Goal: Information Seeking & Learning: Check status

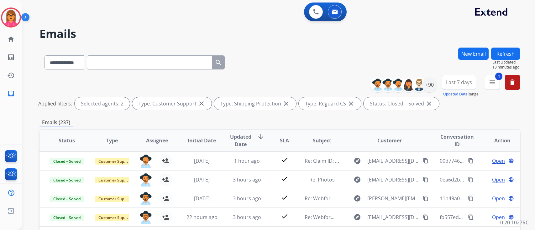
select select "**********"
click at [425, 104] on mat-icon "close" at bounding box center [429, 104] width 8 height 8
click at [489, 82] on mat-icon "menu" at bounding box center [492, 83] width 8 height 8
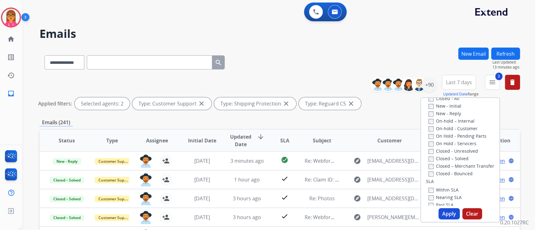
scroll to position [131, 0]
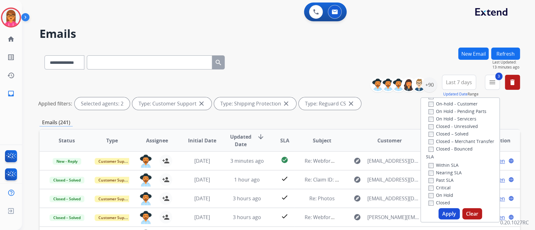
click at [449, 134] on label "Closed – Solved" at bounding box center [448, 134] width 40 height 6
click at [440, 209] on button "Apply" at bounding box center [448, 213] width 21 height 11
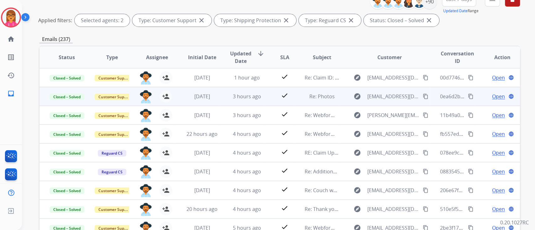
scroll to position [0, 0]
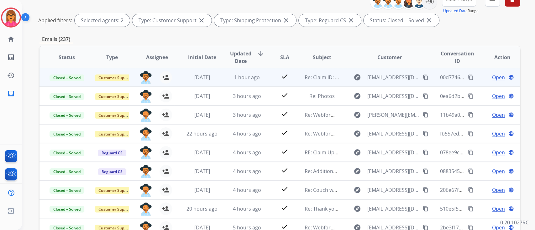
click at [248, 82] on td "1 hour ago" at bounding box center [242, 77] width 45 height 19
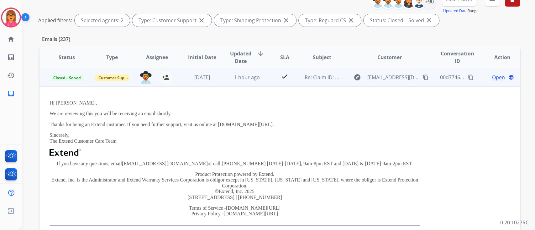
scroll to position [0, 0]
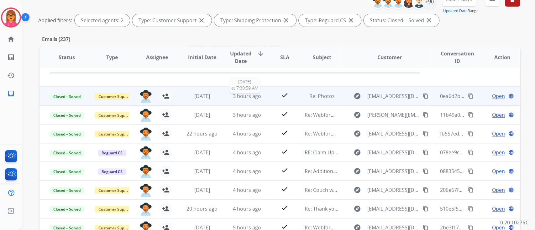
click at [243, 94] on span "3 hours ago" at bounding box center [247, 96] width 28 height 7
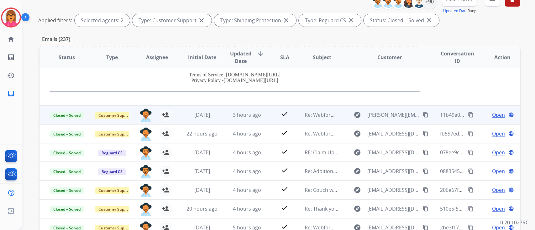
click at [239, 118] on div "3 hours ago" at bounding box center [247, 115] width 35 height 8
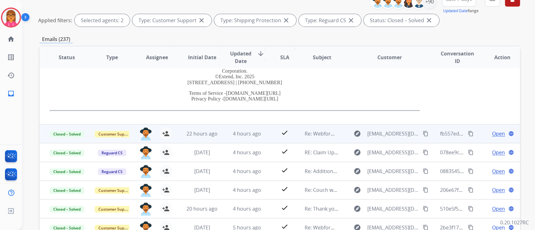
click at [247, 138] on td "4 hours ago" at bounding box center [242, 133] width 45 height 19
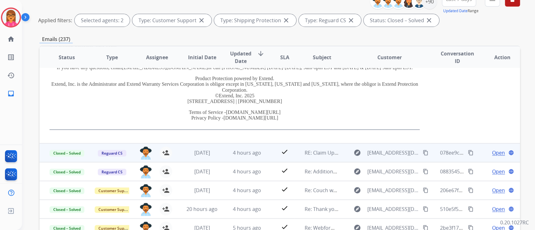
click at [248, 144] on td "4 hours ago" at bounding box center [242, 152] width 45 height 19
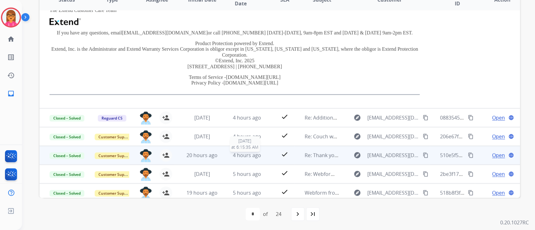
scroll to position [153, 0]
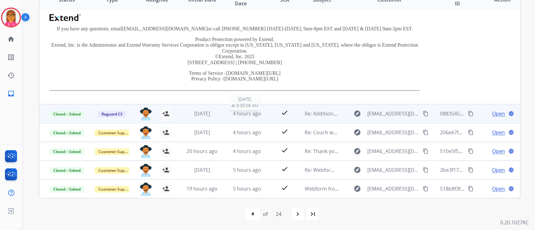
click at [248, 116] on div "4 hours ago" at bounding box center [247, 114] width 35 height 8
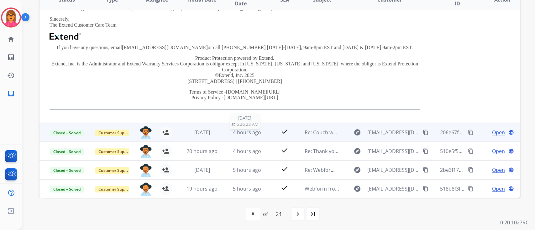
click at [253, 132] on span "4 hours ago" at bounding box center [247, 132] width 28 height 7
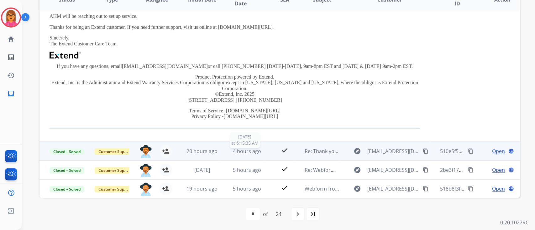
click at [251, 148] on span "4 hours ago" at bounding box center [247, 151] width 28 height 7
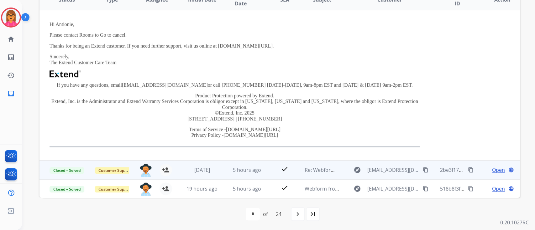
click at [248, 173] on td "5 hours ago" at bounding box center [242, 170] width 45 height 19
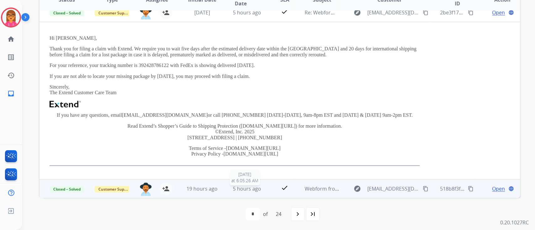
click at [237, 191] on span "5 hours ago" at bounding box center [247, 188] width 28 height 7
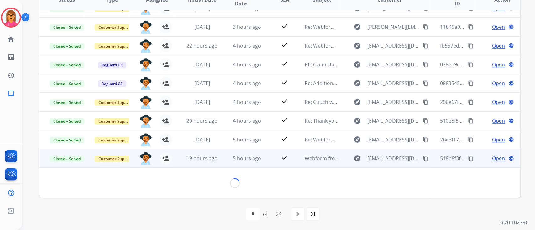
scroll to position [142, 0]
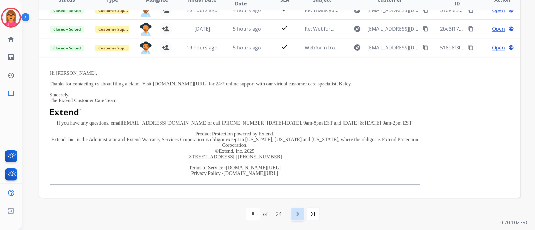
click at [298, 215] on mat-icon "navigate_next" at bounding box center [298, 214] width 8 height 8
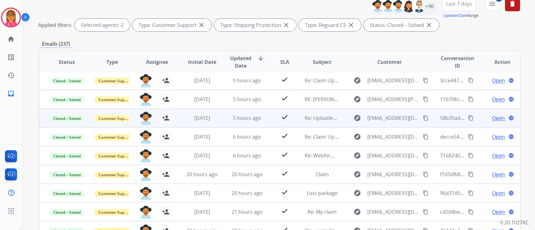
scroll to position [83, 0]
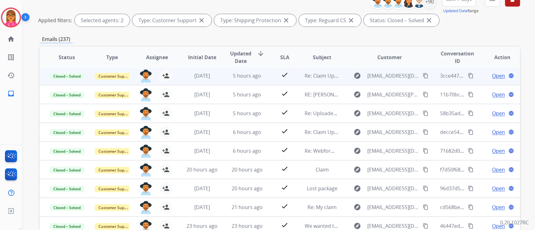
click at [245, 80] on td "5 hours ago" at bounding box center [242, 75] width 45 height 19
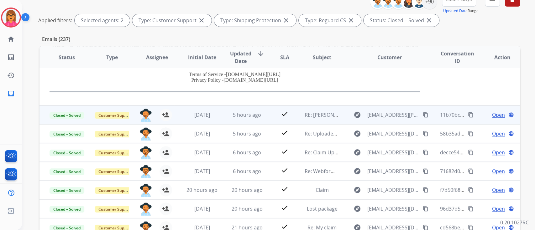
click at [245, 109] on td "5 hours ago" at bounding box center [242, 115] width 45 height 19
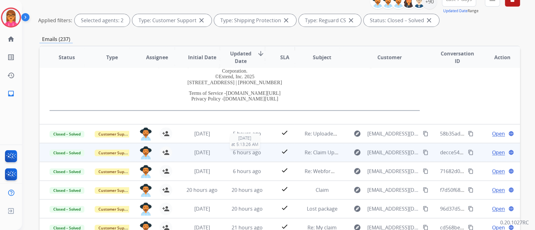
click at [245, 150] on span "6 hours ago" at bounding box center [247, 152] width 28 height 7
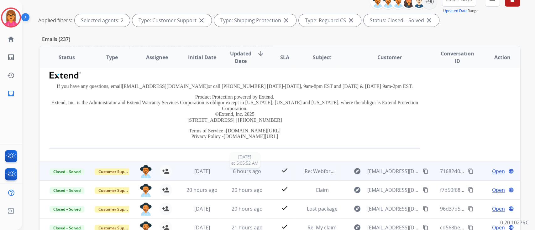
click at [241, 172] on span "6 hours ago" at bounding box center [247, 171] width 28 height 7
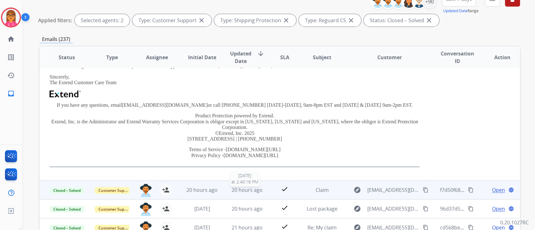
click at [253, 187] on span "20 hours ago" at bounding box center [246, 190] width 31 height 7
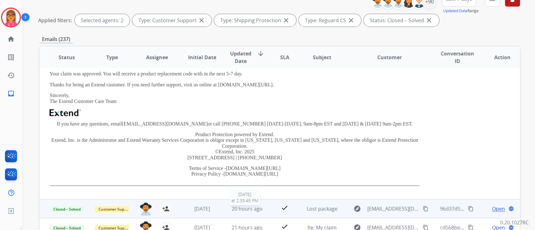
click at [258, 206] on span "20 hours ago" at bounding box center [246, 208] width 31 height 7
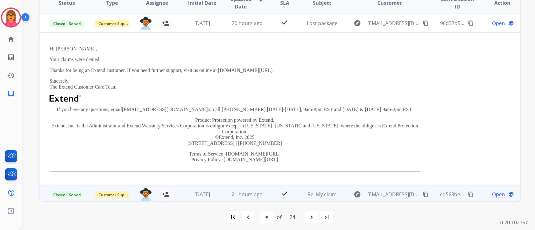
scroll to position [141, 0]
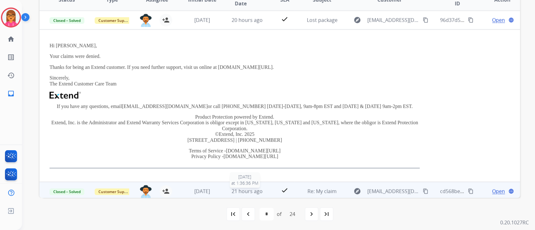
click at [248, 188] on span "21 hours ago" at bounding box center [246, 191] width 31 height 7
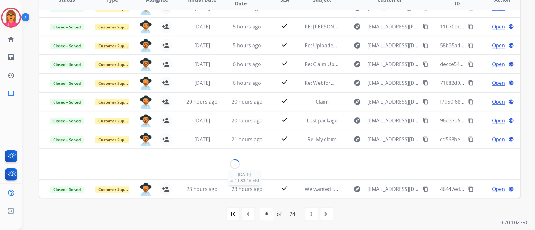
scroll to position [36, 0]
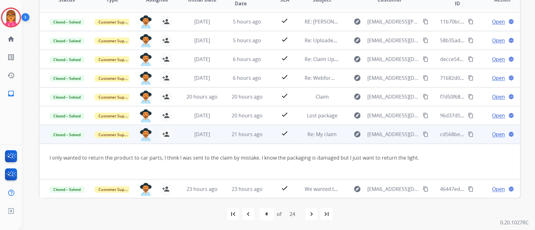
click at [468, 134] on mat-icon "content_copy" at bounding box center [471, 135] width 6 height 6
click at [492, 132] on span "Open" at bounding box center [498, 135] width 13 height 8
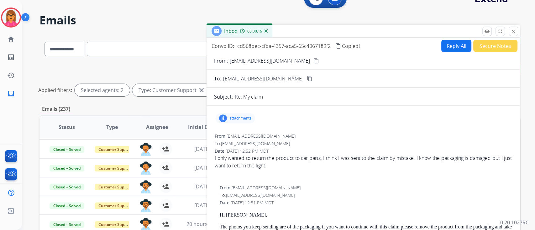
scroll to position [0, 0]
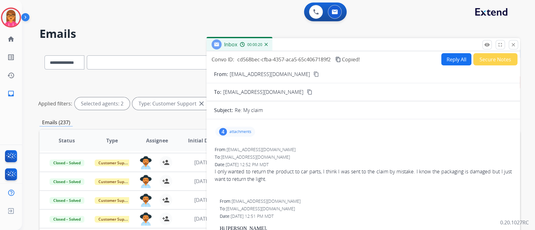
click at [516, 46] on button "close Close" at bounding box center [512, 44] width 9 height 9
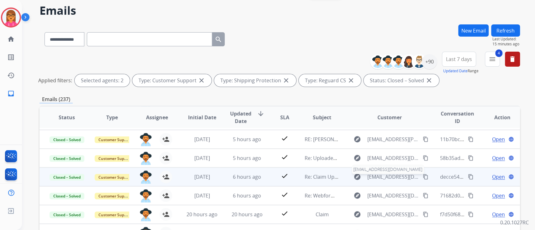
scroll to position [141, 0]
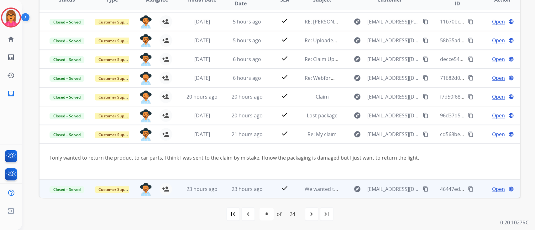
click at [230, 187] on div "23 hours ago" at bounding box center [247, 189] width 35 height 8
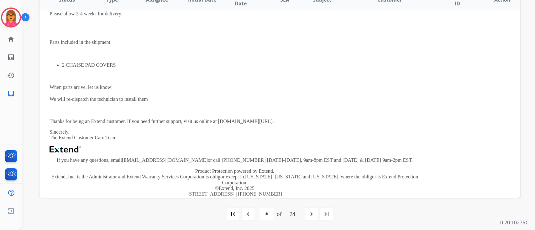
scroll to position [267, 0]
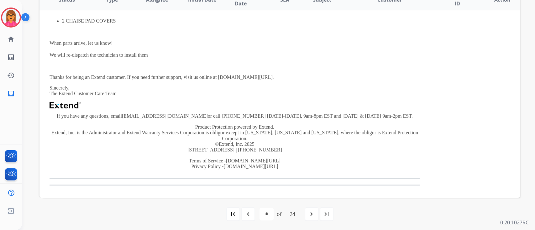
click at [311, 217] on mat-icon "navigate_next" at bounding box center [312, 214] width 8 height 8
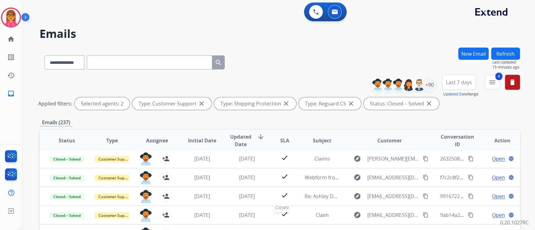
scroll to position [21, 0]
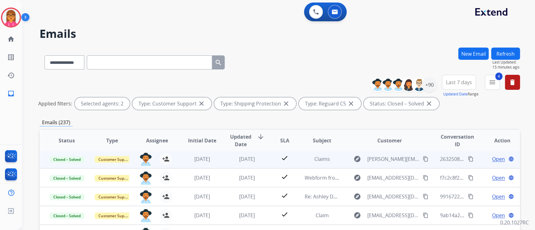
click at [258, 164] on td "[DATE]" at bounding box center [242, 159] width 45 height 19
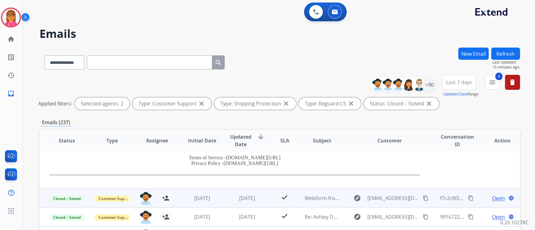
click at [239, 192] on td "[DATE]" at bounding box center [242, 198] width 45 height 19
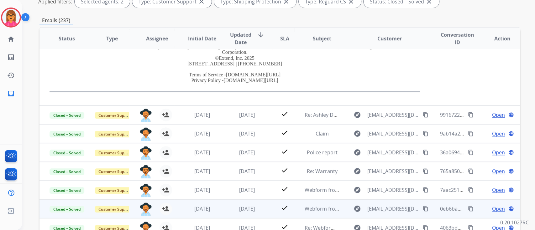
scroll to position [141, 0]
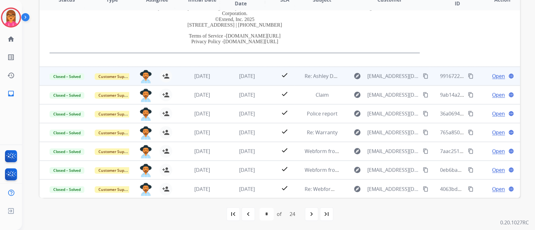
click at [242, 83] on td "[DATE]" at bounding box center [242, 76] width 45 height 19
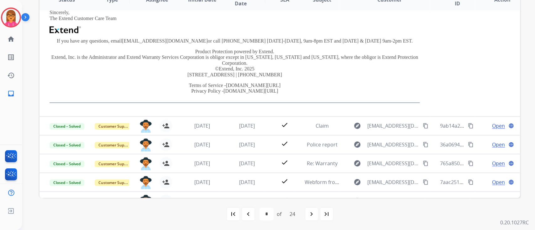
scroll to position [140, 0]
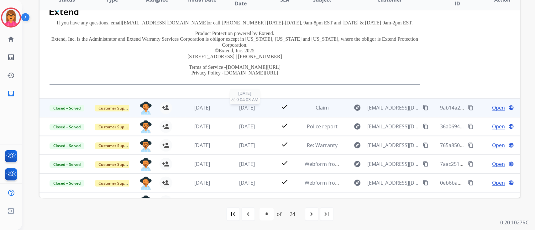
click at [239, 107] on span "[DATE]" at bounding box center [247, 107] width 16 height 7
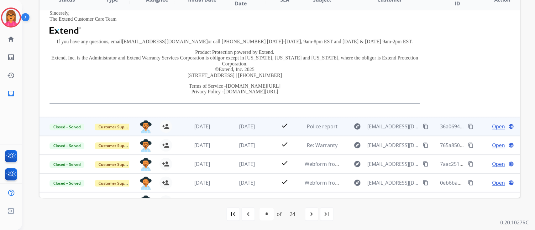
scroll to position [75, 0]
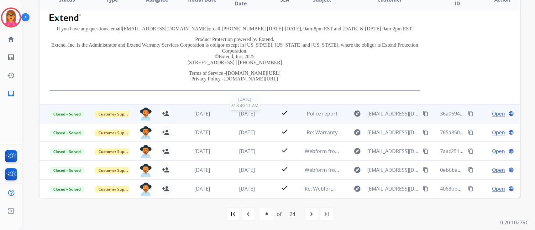
click at [246, 113] on span "[DATE]" at bounding box center [247, 113] width 16 height 7
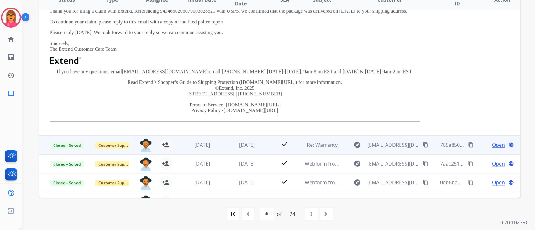
scroll to position [152, 0]
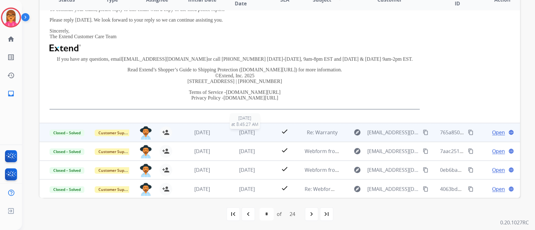
click at [244, 134] on span "[DATE]" at bounding box center [247, 132] width 16 height 7
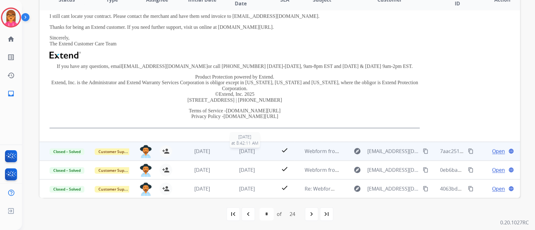
click at [245, 153] on span "[DATE]" at bounding box center [247, 151] width 16 height 7
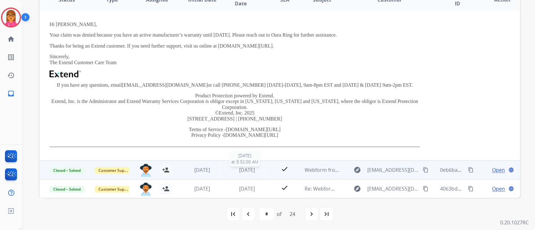
click at [240, 173] on div "[DATE]" at bounding box center [247, 170] width 35 height 8
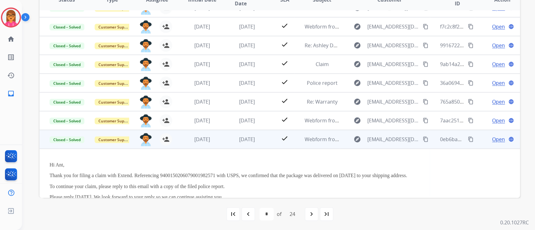
scroll to position [150, 0]
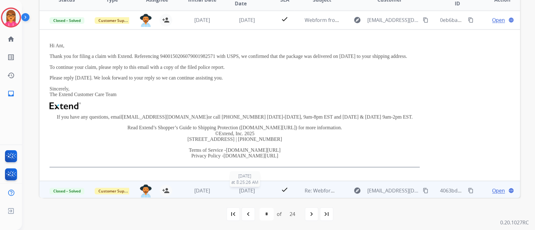
click at [239, 187] on span "[DATE]" at bounding box center [247, 190] width 16 height 7
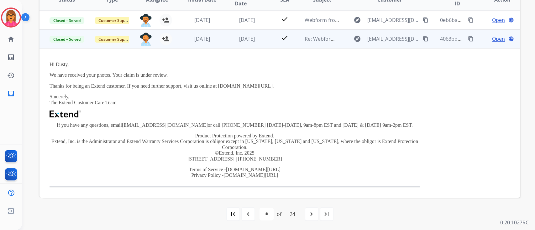
scroll to position [152, 0]
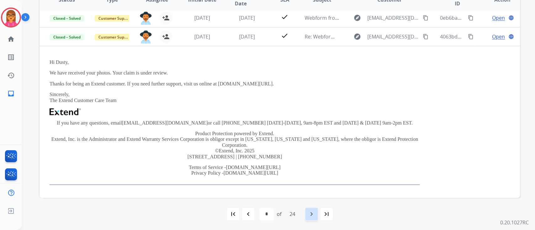
click at [311, 213] on mat-icon "navigate_next" at bounding box center [312, 214] width 8 height 8
select select "*"
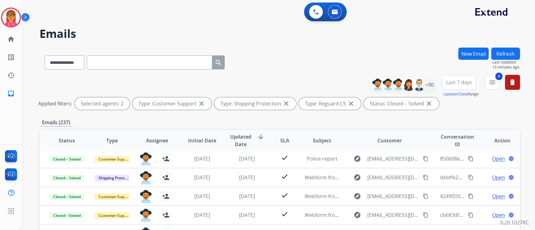
scroll to position [21, 0]
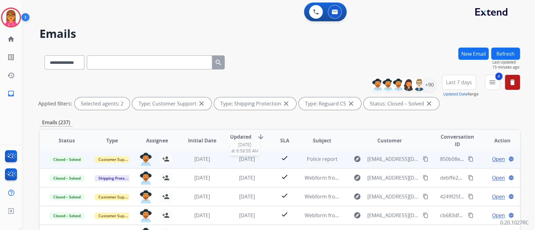
click at [242, 158] on span "[DATE]" at bounding box center [247, 159] width 16 height 7
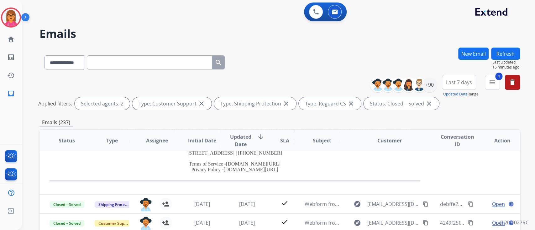
scroll to position [152, 0]
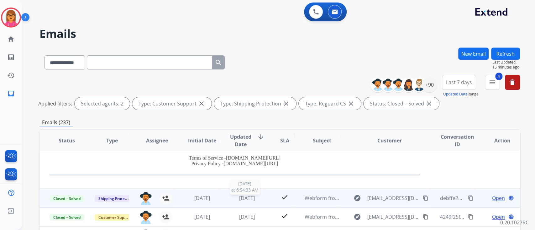
click at [244, 197] on span "[DATE]" at bounding box center [247, 198] width 16 height 7
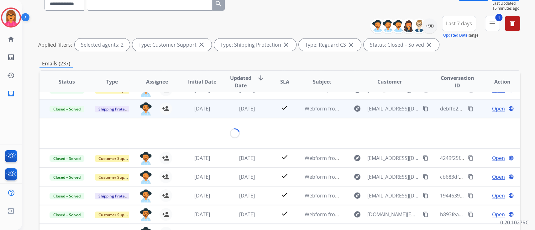
scroll to position [83, 0]
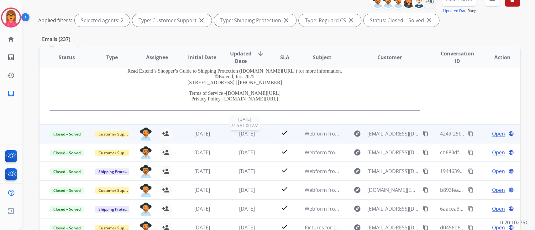
click at [244, 135] on span "[DATE]" at bounding box center [247, 133] width 16 height 7
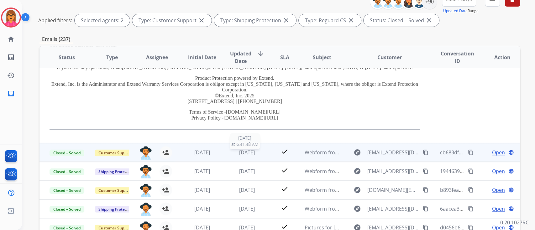
click at [246, 150] on span "[DATE]" at bounding box center [247, 152] width 16 height 7
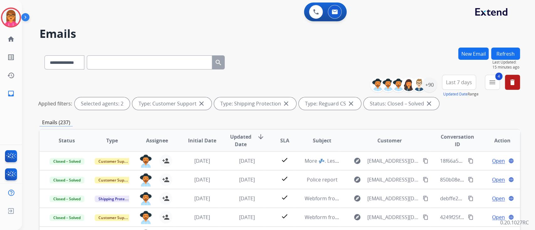
scroll to position [0, 0]
click at [123, 62] on input "text" at bounding box center [149, 62] width 125 height 14
paste input "**********"
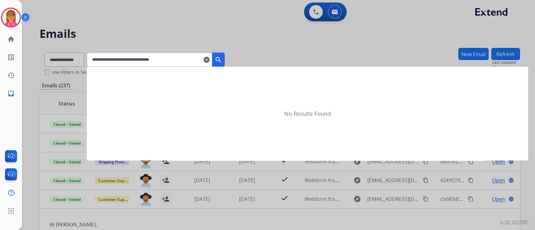
type input "**********"
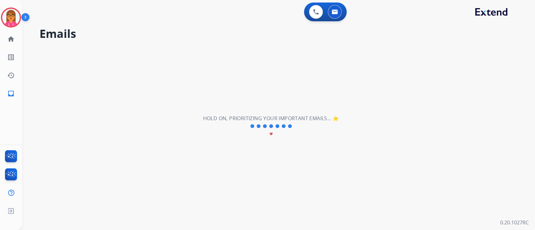
select select "*"
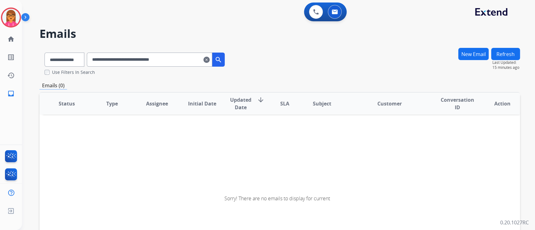
click at [189, 59] on input "**********" at bounding box center [149, 60] width 125 height 14
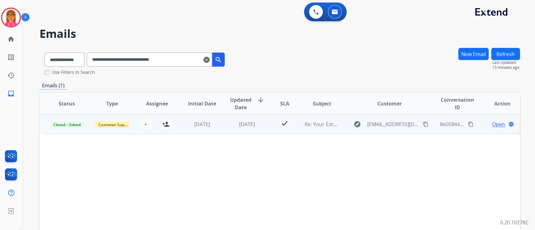
click at [484, 127] on div "Open language" at bounding box center [501, 125] width 35 height 8
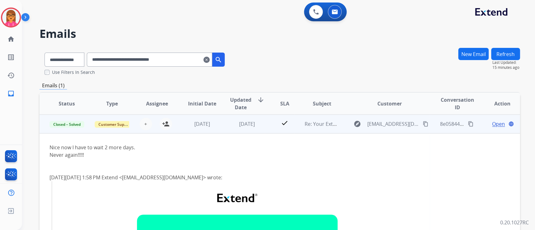
click at [492, 122] on span "Open" at bounding box center [498, 124] width 13 height 8
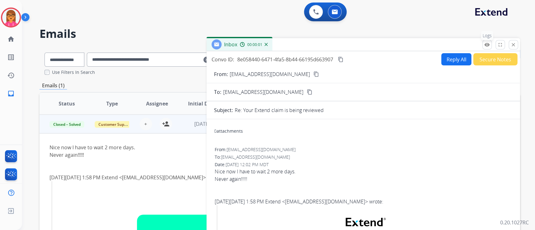
click at [484, 44] on mat-icon "remove_red_eye" at bounding box center [487, 45] width 6 height 6
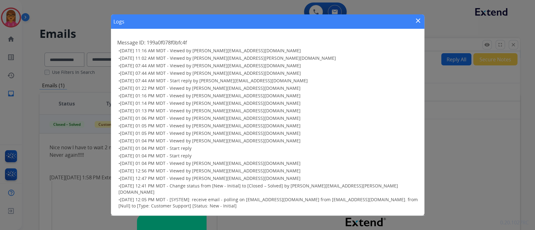
click at [416, 23] on mat-icon "close" at bounding box center [418, 21] width 8 height 8
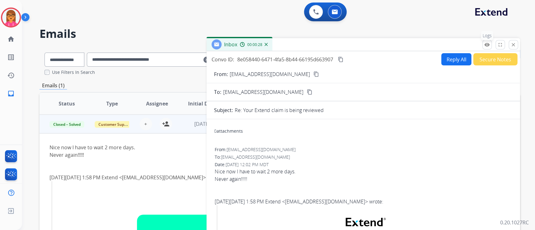
click at [488, 46] on mat-icon "remove_red_eye" at bounding box center [487, 45] width 6 height 6
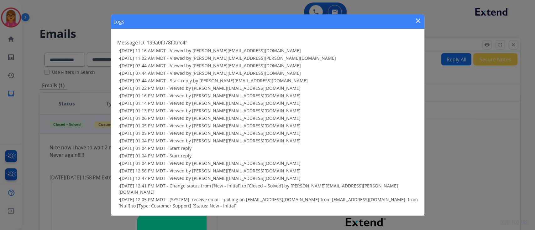
drag, startPoint x: 417, startPoint y: 21, endPoint x: 426, endPoint y: 26, distance: 9.7
click at [418, 21] on mat-icon "close" at bounding box center [418, 21] width 8 height 8
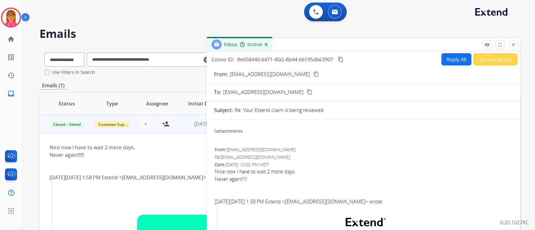
click at [477, 59] on button "Secure Notes" at bounding box center [495, 59] width 44 height 12
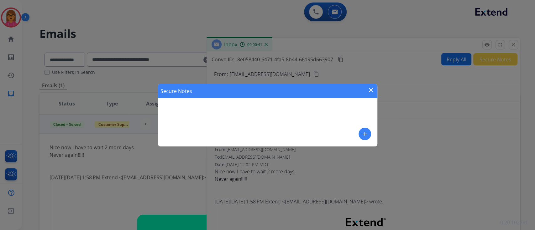
click at [372, 89] on mat-icon "close" at bounding box center [371, 90] width 8 height 8
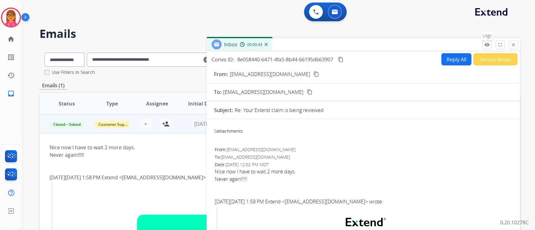
click at [483, 48] on button "remove_red_eye Logs" at bounding box center [486, 44] width 9 height 9
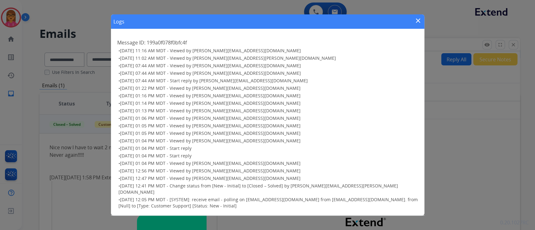
click at [412, 21] on div "Logs close" at bounding box center [267, 21] width 313 height 14
click at [482, 59] on div "Logs close Message ID: 199a0f078f0bfc4f • [DATE] 11:16 AM MDT - Viewed by [PERS…" at bounding box center [267, 115] width 535 height 230
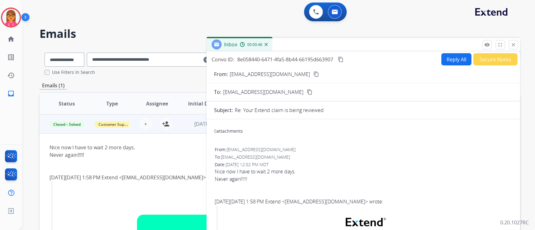
click at [487, 63] on button "Secure Notes" at bounding box center [495, 59] width 44 height 12
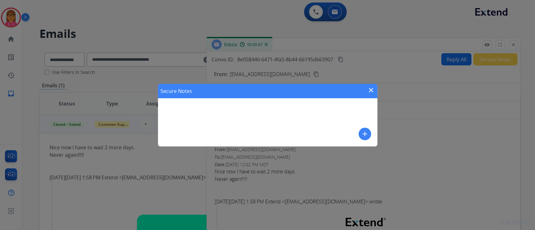
click at [370, 88] on mat-icon "close" at bounding box center [371, 90] width 8 height 8
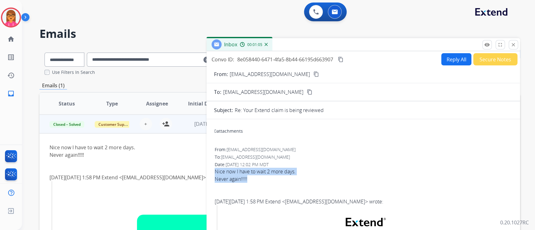
drag, startPoint x: 252, startPoint y: 181, endPoint x: 212, endPoint y: 172, distance: 40.4
click at [485, 53] on div "Convo ID: 8e058440-6471-4fa5-8b44-66195d663907 content_copy Reply All Secure No…" at bounding box center [362, 158] width 313 height 214
click at [484, 46] on mat-icon "remove_red_eye" at bounding box center [487, 45] width 6 height 6
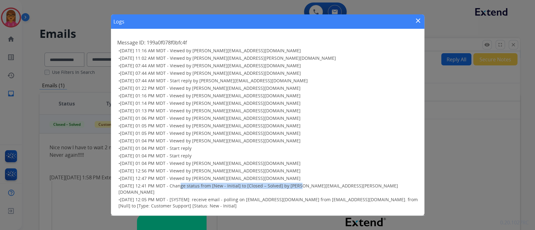
drag, startPoint x: 179, startPoint y: 188, endPoint x: 297, endPoint y: 190, distance: 117.8
click at [297, 190] on span "[DATE] 12:41 PM MDT - Change status from [New - Initial] to [Closed – Solved] b…" at bounding box center [257, 189] width 279 height 12
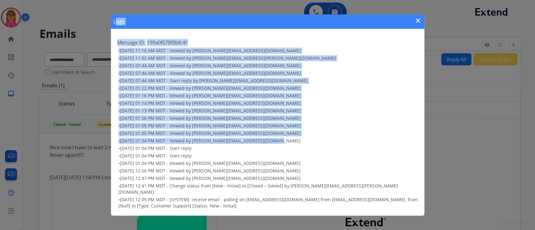
drag, startPoint x: 287, startPoint y: 146, endPoint x: 120, endPoint y: 23, distance: 207.8
click at [119, 21] on div "Logs close Message ID: 199a0f078f0bfc4f • [DATE] 11:16 AM MDT - Viewed by [PERS…" at bounding box center [267, 114] width 313 height 201
click at [276, 76] on h3 "• [DATE] 07:44 AM MDT - Viewed by [PERSON_NAME][EMAIL_ADDRESS][DOMAIN_NAME]" at bounding box center [267, 73] width 299 height 6
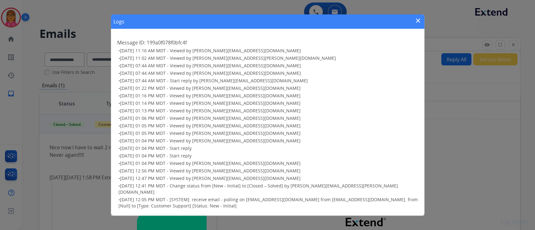
click at [293, 189] on span "[DATE] 12:41 PM MDT - Change status from [New - Initial] to [Closed – Solved] b…" at bounding box center [257, 189] width 279 height 12
drag, startPoint x: 307, startPoint y: 188, endPoint x: 314, endPoint y: 188, distance: 7.5
click at [310, 188] on span "[DATE] 12:41 PM MDT - Change status from [New - Initial] to [Closed – Solved] b…" at bounding box center [257, 189] width 279 height 12
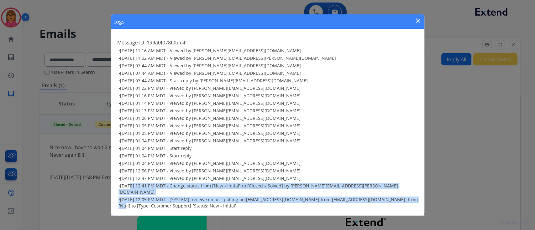
drag, startPoint x: 129, startPoint y: 188, endPoint x: 401, endPoint y: 192, distance: 272.2
click at [401, 192] on ul "• [DATE] 11:16 AM MDT - Viewed by [PERSON_NAME][EMAIL_ADDRESS][DOMAIN_NAME] • […" at bounding box center [267, 129] width 301 height 162
click at [418, 23] on mat-icon "close" at bounding box center [418, 21] width 8 height 8
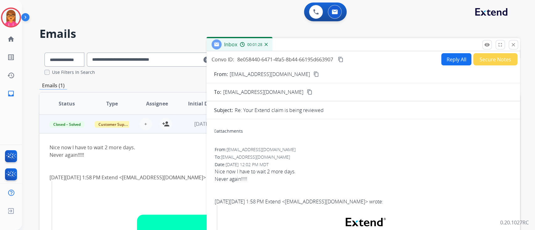
click at [485, 58] on button "Secure Notes" at bounding box center [495, 59] width 44 height 12
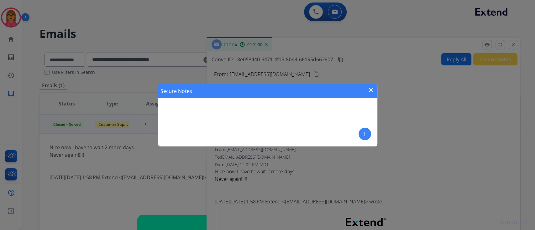
click at [366, 86] on div "Secure Notes close" at bounding box center [267, 91] width 219 height 14
click at [369, 90] on mat-icon "close" at bounding box center [371, 90] width 8 height 8
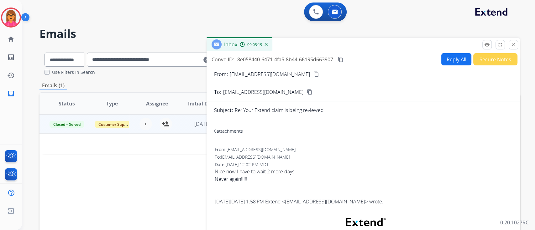
drag, startPoint x: 509, startPoint y: 45, endPoint x: 503, endPoint y: 47, distance: 6.8
click at [510, 45] on button "close Close" at bounding box center [512, 44] width 9 height 9
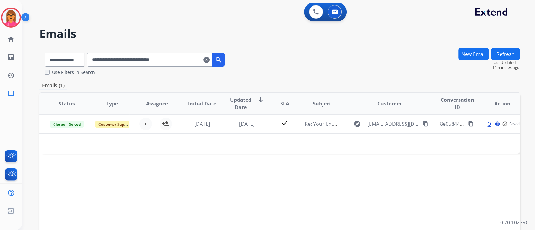
click at [209, 61] on mat-icon "clear" at bounding box center [206, 60] width 6 height 8
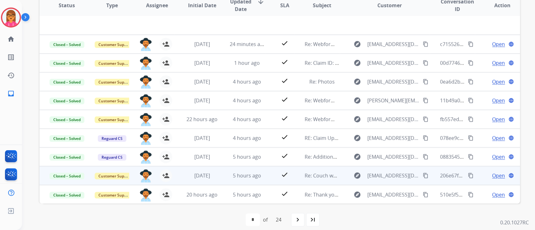
scroll to position [141, 0]
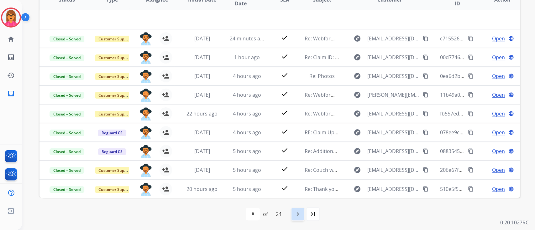
click at [297, 211] on mat-icon "navigate_next" at bounding box center [298, 214] width 8 height 8
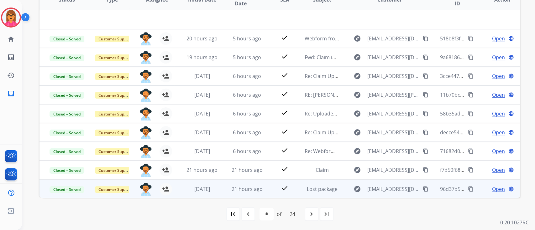
click at [217, 183] on td "[DATE]" at bounding box center [196, 188] width 45 height 19
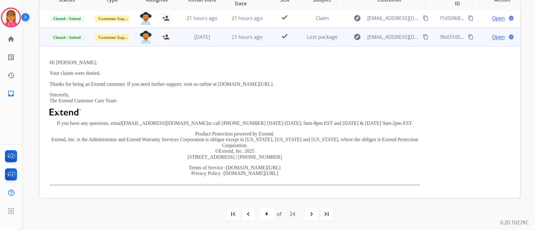
scroll to position [152, 0]
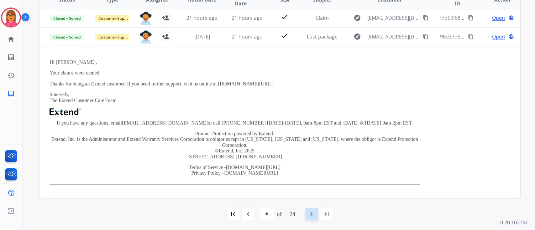
click at [308, 217] on mat-icon "navigate_next" at bounding box center [312, 214] width 8 height 8
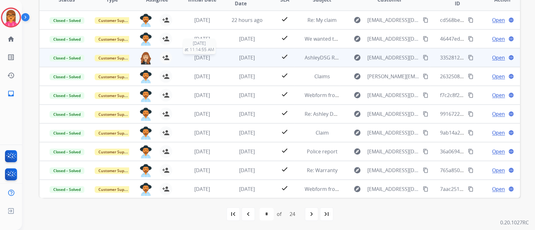
scroll to position [0, 0]
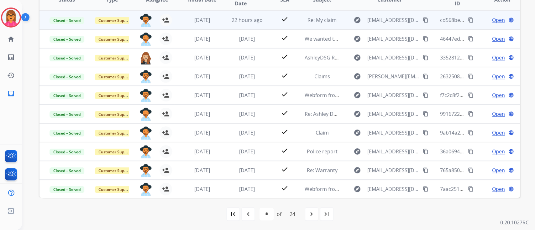
click at [248, 24] on td "22 hours ago" at bounding box center [242, 20] width 45 height 19
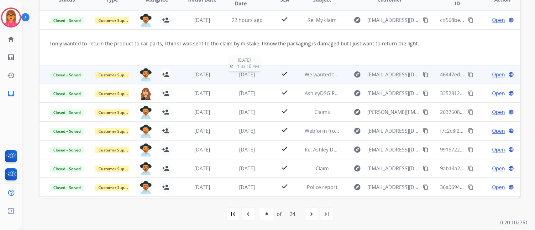
click at [240, 74] on span "[DATE]" at bounding box center [247, 74] width 16 height 7
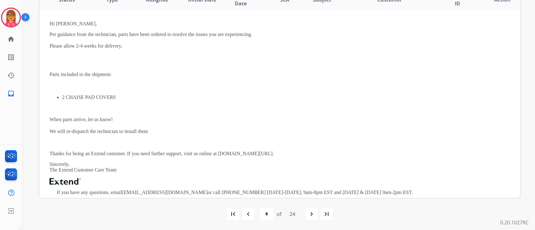
scroll to position [186, 0]
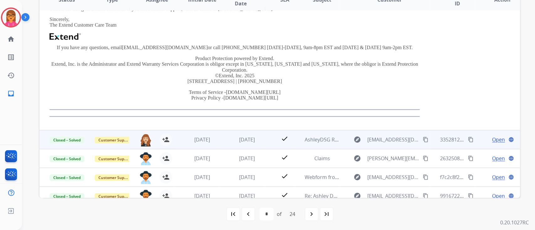
click at [238, 132] on td "[DATE]" at bounding box center [242, 139] width 45 height 19
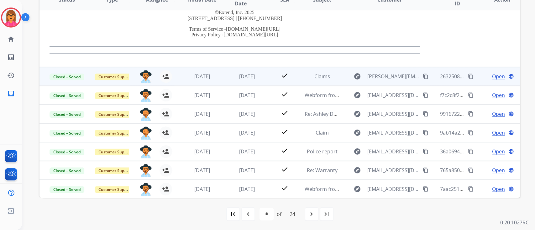
click at [248, 80] on td "[DATE]" at bounding box center [242, 76] width 45 height 19
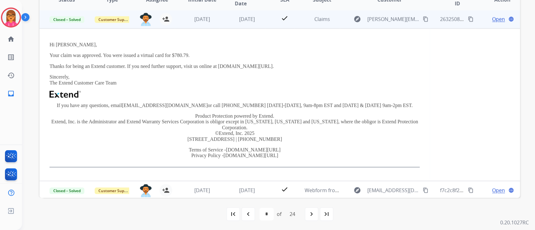
scroll to position [56, 0]
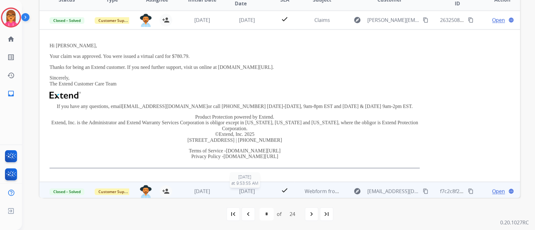
click at [249, 188] on span "[DATE]" at bounding box center [247, 191] width 16 height 7
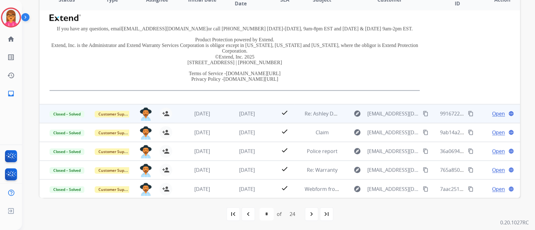
click at [242, 117] on td "[DATE]" at bounding box center [242, 113] width 45 height 19
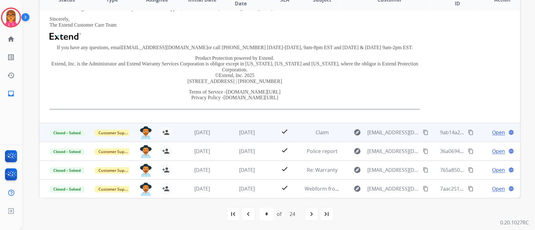
click at [233, 130] on div "[DATE]" at bounding box center [247, 133] width 35 height 8
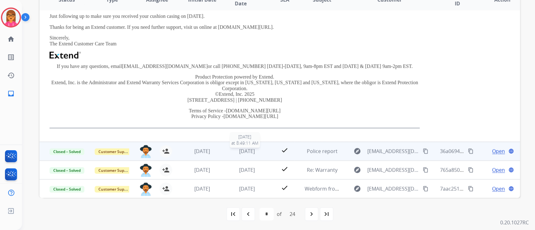
click at [253, 150] on span "[DATE]" at bounding box center [247, 151] width 16 height 7
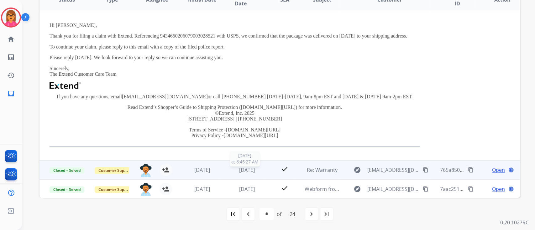
click at [257, 171] on div "[DATE]" at bounding box center [247, 170] width 35 height 8
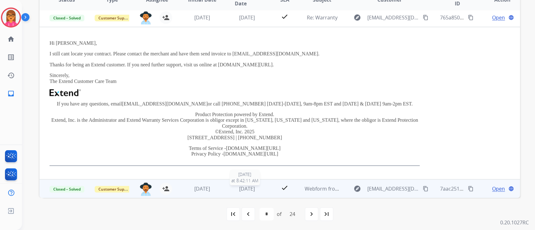
click at [253, 187] on span "[DATE]" at bounding box center [247, 188] width 16 height 7
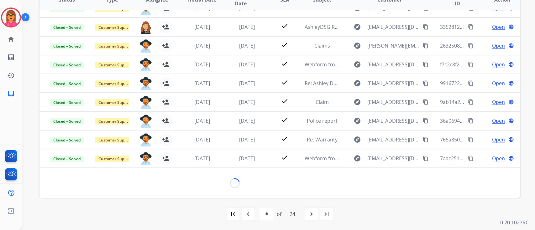
scroll to position [152, 0]
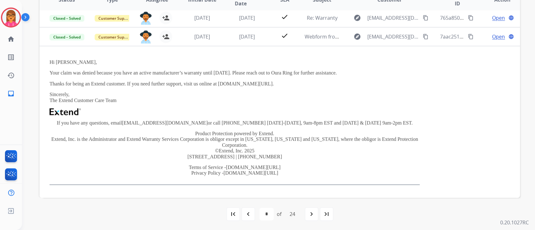
click at [303, 215] on div "first_page navigate_before * * * * * * * * * ** ** ** ** ** ** ** ** ** ** ** *…" at bounding box center [279, 214] width 480 height 13
click at [306, 215] on div "navigate_next" at bounding box center [311, 214] width 14 height 14
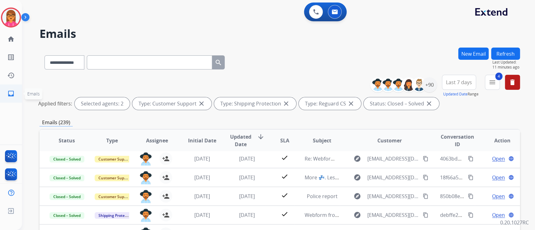
scroll to position [21, 0]
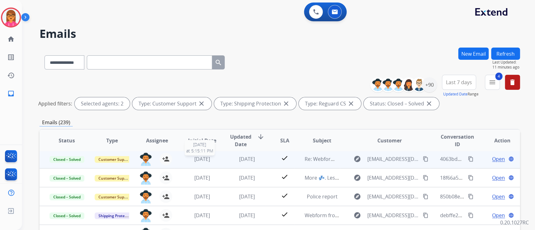
click at [205, 158] on span "[DATE]" at bounding box center [202, 159] width 16 height 7
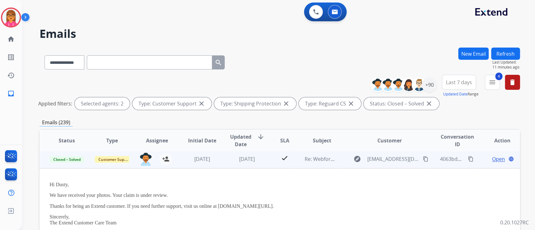
scroll to position [19, 0]
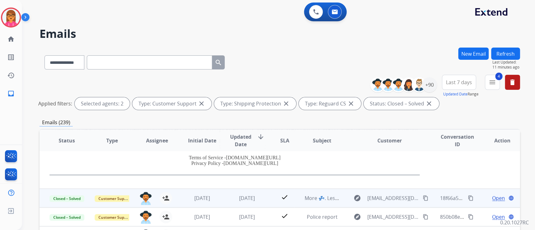
click at [252, 197] on span "[DATE]" at bounding box center [247, 198] width 16 height 7
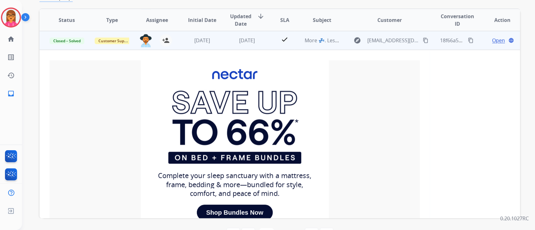
scroll to position [152, 0]
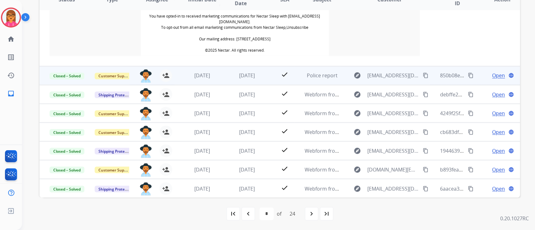
click at [222, 82] on td "[DATE]" at bounding box center [242, 75] width 45 height 19
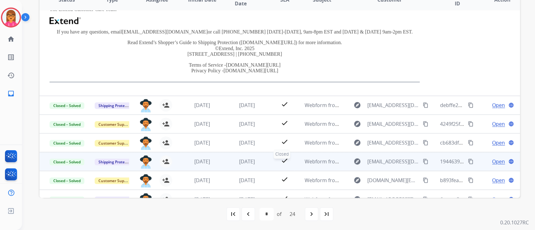
scroll to position [152, 0]
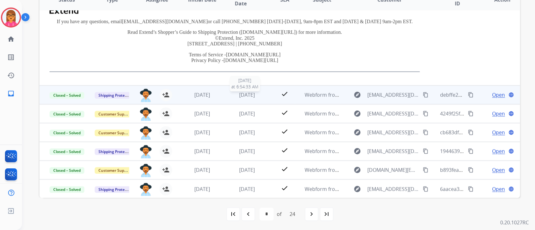
click at [245, 93] on span "[DATE]" at bounding box center [247, 94] width 16 height 7
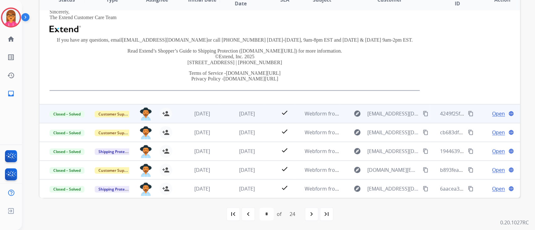
click at [255, 119] on td "[DATE]" at bounding box center [242, 113] width 45 height 19
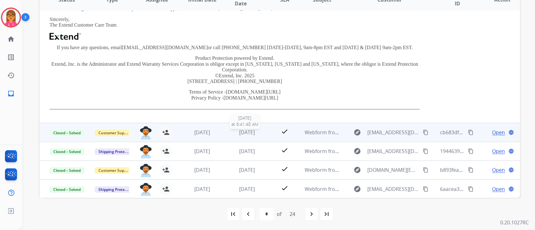
click at [254, 134] on span "[DATE]" at bounding box center [247, 132] width 16 height 7
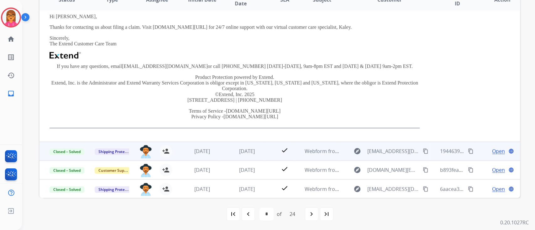
click at [250, 145] on td "[DATE]" at bounding box center [242, 151] width 45 height 19
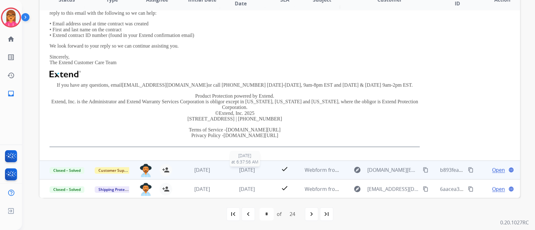
click at [251, 167] on span "[DATE]" at bounding box center [247, 170] width 16 height 7
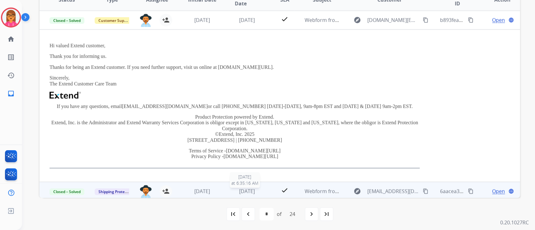
click at [247, 194] on span "[DATE]" at bounding box center [247, 191] width 16 height 7
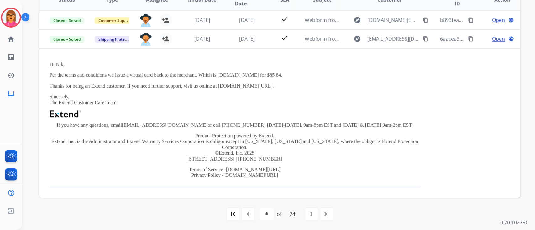
scroll to position [152, 0]
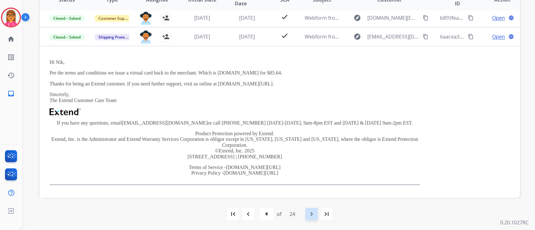
click at [316, 219] on div "navigate_next" at bounding box center [311, 214] width 14 height 14
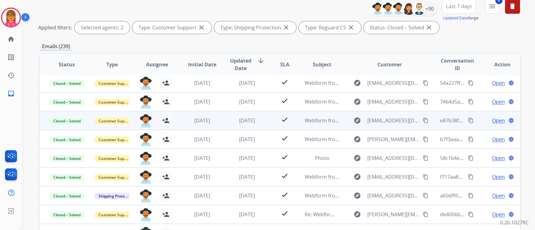
scroll to position [83, 0]
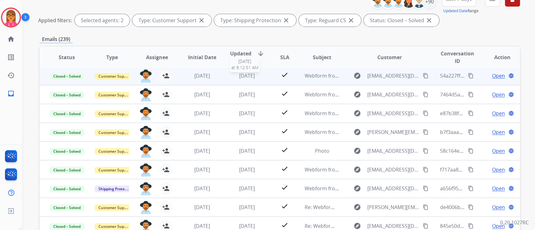
click at [231, 78] on div "[DATE]" at bounding box center [247, 76] width 35 height 8
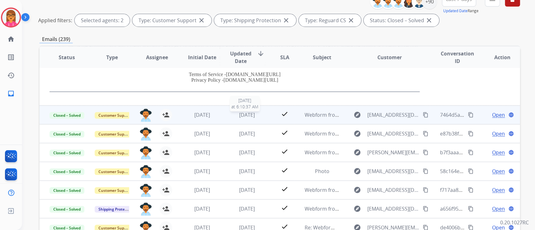
click at [245, 116] on span "[DATE]" at bounding box center [247, 114] width 16 height 7
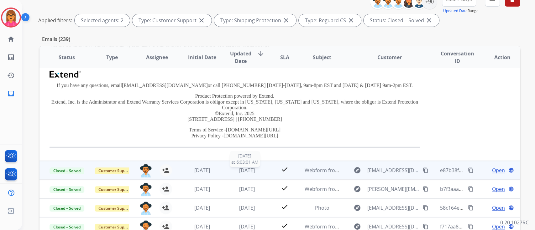
click at [240, 173] on div "[DATE]" at bounding box center [247, 171] width 35 height 8
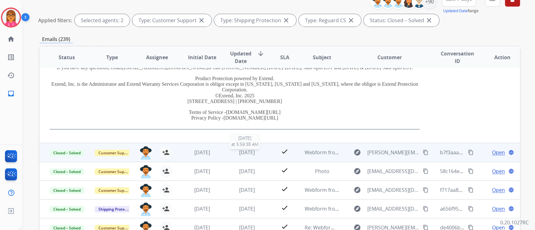
click at [255, 151] on span "[DATE]" at bounding box center [247, 152] width 16 height 7
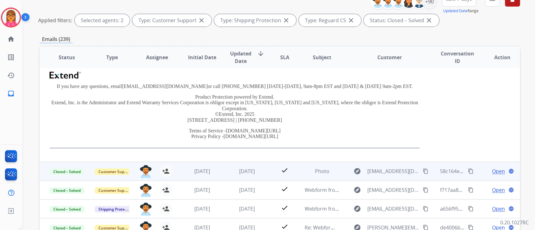
click at [246, 176] on td "[DATE]" at bounding box center [242, 171] width 45 height 19
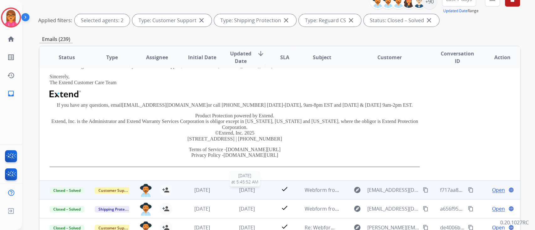
click at [239, 188] on span "[DATE]" at bounding box center [247, 190] width 16 height 7
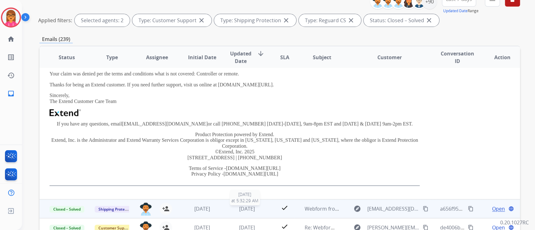
click at [239, 208] on span "[DATE]" at bounding box center [247, 208] width 16 height 7
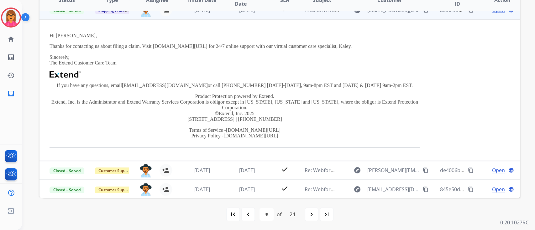
scroll to position [141, 0]
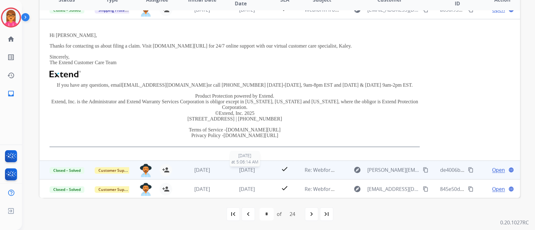
click at [249, 171] on span "[DATE]" at bounding box center [247, 170] width 16 height 7
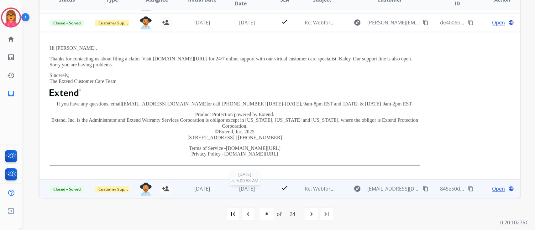
click at [242, 187] on span "[DATE]" at bounding box center [247, 188] width 16 height 7
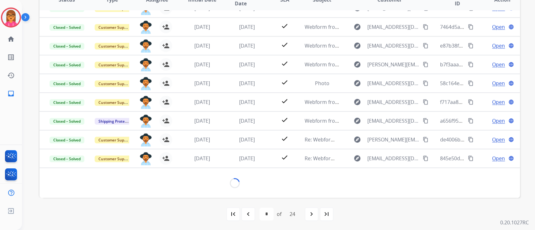
scroll to position [57, 0]
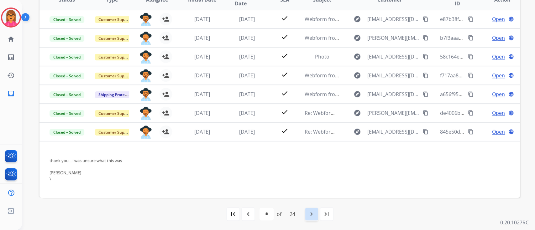
click at [308, 209] on div "navigate_next" at bounding box center [311, 214] width 14 height 14
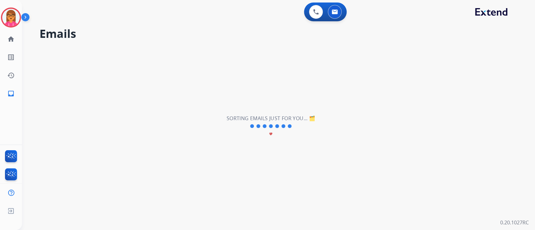
scroll to position [21, 0]
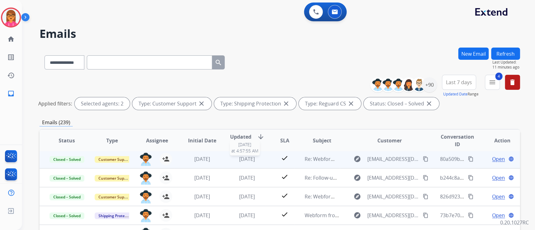
click at [235, 162] on div "[DATE]" at bounding box center [247, 159] width 35 height 8
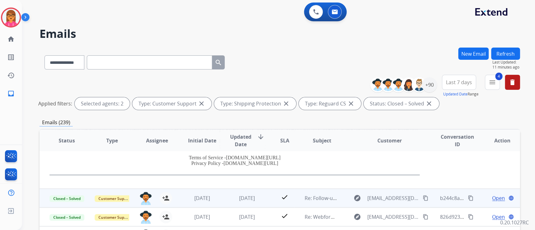
click at [243, 195] on span "[DATE]" at bounding box center [247, 198] width 16 height 7
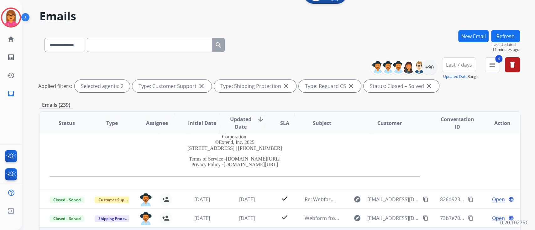
scroll to position [42, 0]
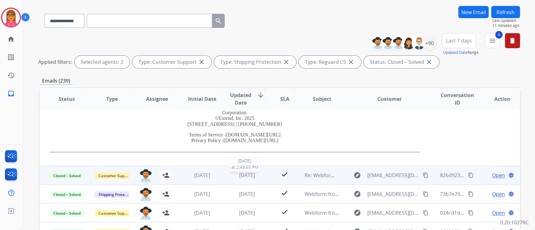
click at [246, 173] on span "[DATE]" at bounding box center [247, 175] width 16 height 7
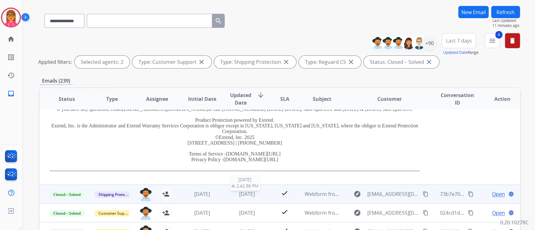
click at [251, 193] on span "[DATE]" at bounding box center [247, 194] width 16 height 7
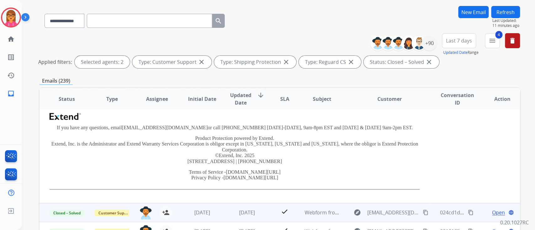
click at [251, 206] on td "[DATE]" at bounding box center [242, 212] width 45 height 19
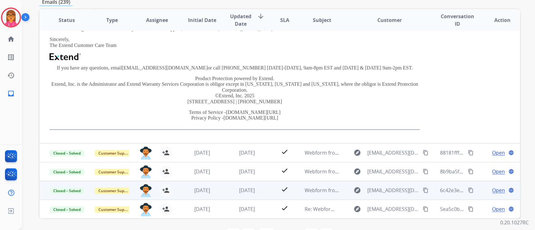
scroll to position [141, 0]
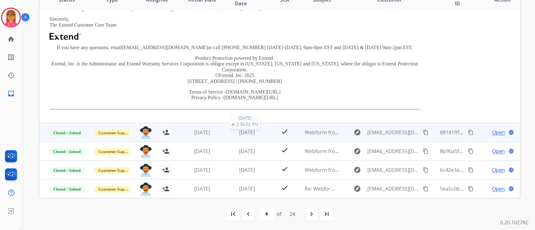
click at [240, 132] on span "[DATE]" at bounding box center [247, 132] width 16 height 7
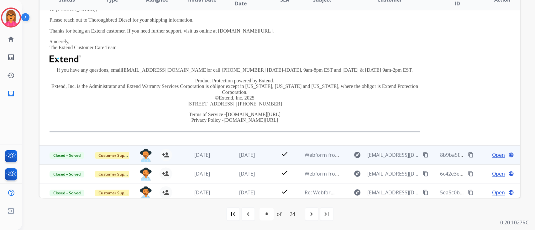
scroll to position [153, 0]
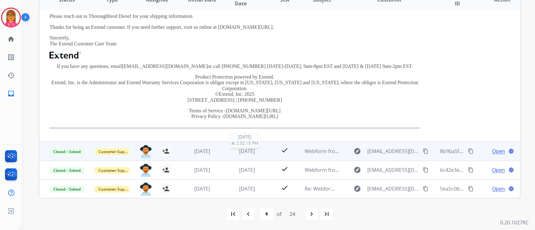
click at [247, 152] on span "[DATE]" at bounding box center [247, 151] width 16 height 7
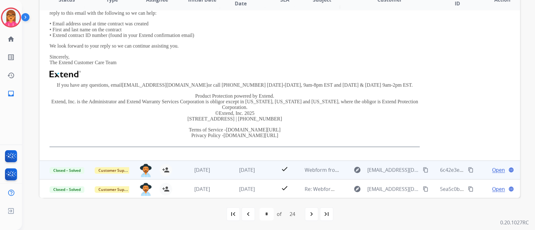
click at [251, 177] on td "[DATE]" at bounding box center [242, 170] width 45 height 19
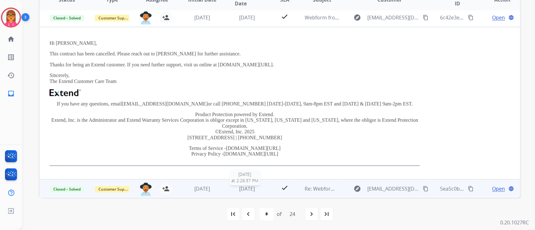
click at [255, 189] on span "[DATE]" at bounding box center [247, 188] width 16 height 7
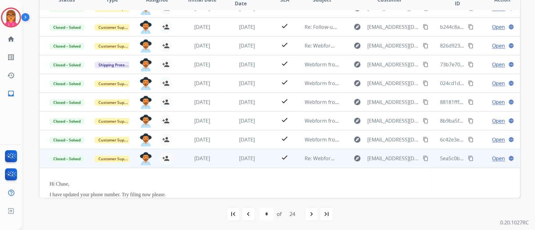
scroll to position [152, 0]
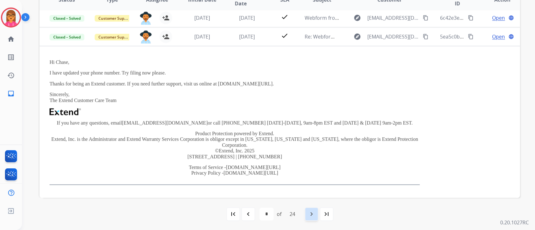
click at [313, 214] on mat-icon "navigate_next" at bounding box center [312, 214] width 8 height 8
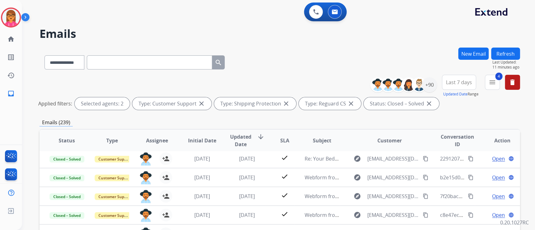
scroll to position [21, 0]
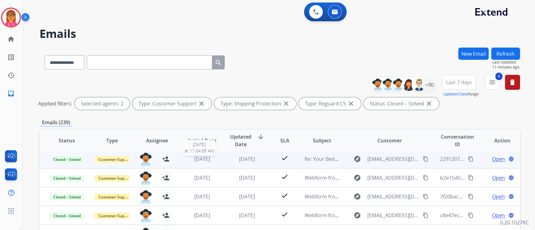
click at [213, 159] on div "[DATE]" at bounding box center [201, 159] width 35 height 8
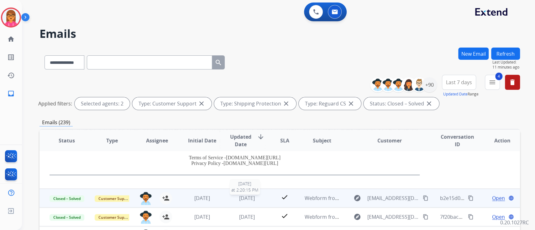
click at [239, 199] on span "[DATE]" at bounding box center [247, 198] width 16 height 7
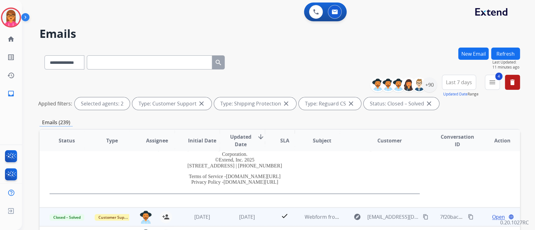
click at [243, 212] on td "[DATE]" at bounding box center [242, 217] width 45 height 19
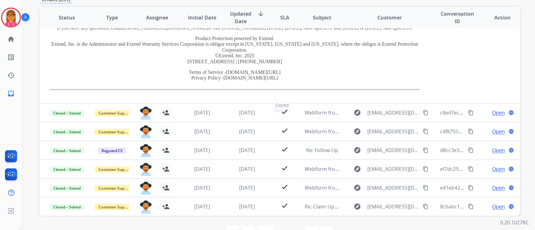
scroll to position [125, 0]
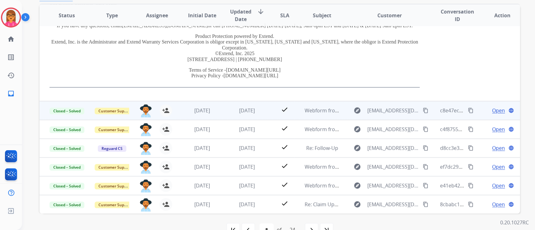
click at [244, 114] on td "[DATE]" at bounding box center [242, 110] width 45 height 19
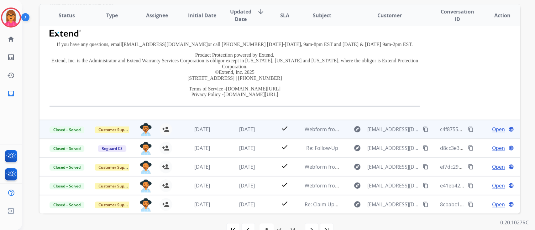
click at [253, 132] on div "[DATE]" at bounding box center [247, 130] width 35 height 8
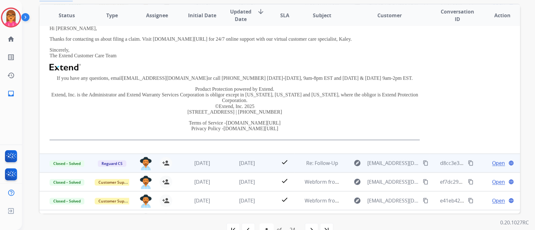
scroll to position [142, 0]
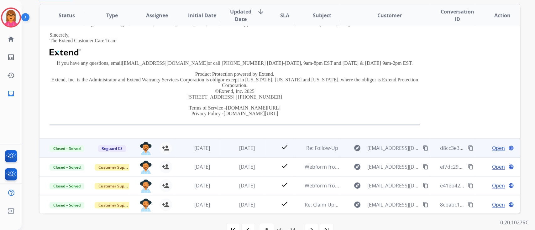
click at [248, 143] on td "[DATE]" at bounding box center [242, 148] width 45 height 19
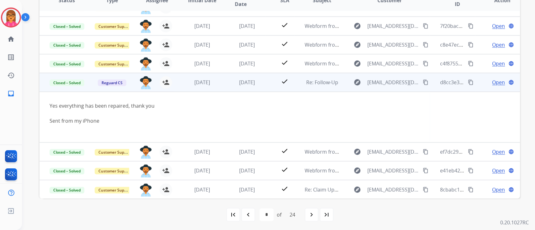
scroll to position [141, 0]
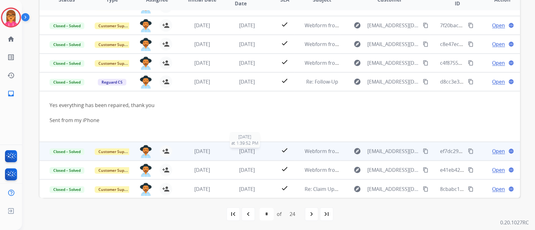
click at [243, 149] on span "[DATE]" at bounding box center [247, 151] width 16 height 7
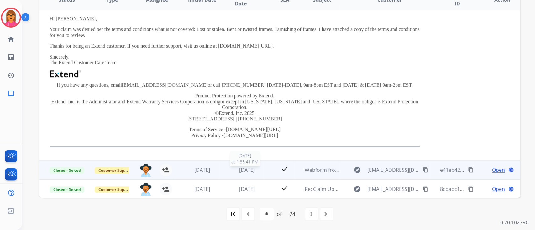
click at [248, 168] on span "[DATE]" at bounding box center [247, 170] width 16 height 7
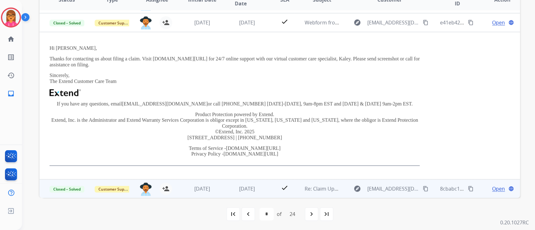
click at [245, 194] on td "[DATE]" at bounding box center [242, 188] width 45 height 19
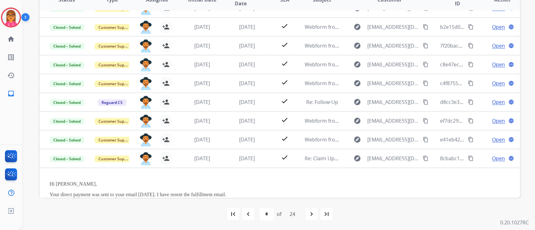
scroll to position [152, 0]
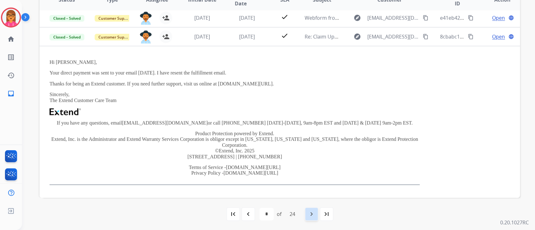
click at [311, 211] on mat-icon "navigate_next" at bounding box center [312, 214] width 8 height 8
select select "*"
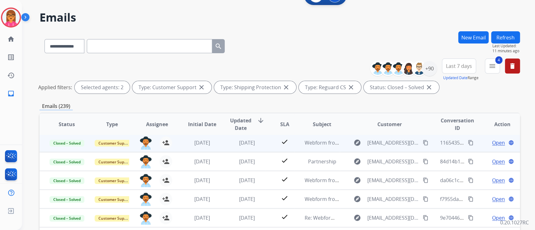
scroll to position [83, 0]
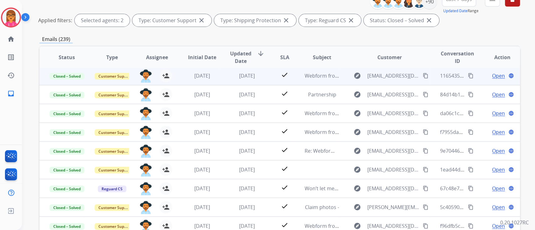
click at [246, 81] on td "[DATE]" at bounding box center [242, 75] width 45 height 19
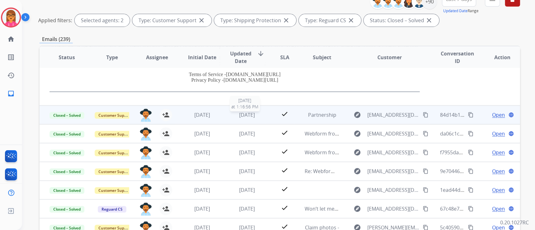
click at [257, 116] on div "[DATE]" at bounding box center [247, 115] width 35 height 8
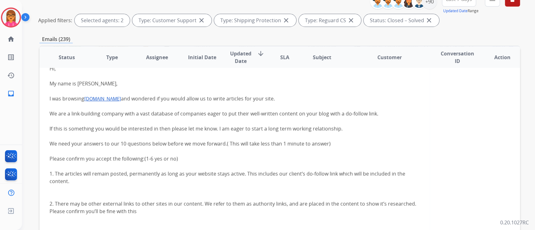
scroll to position [54, 0]
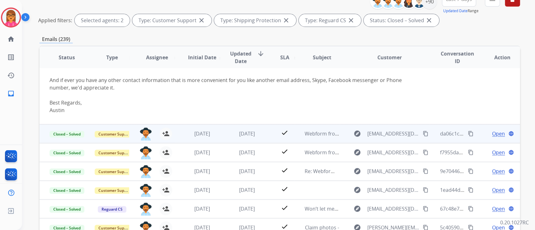
click at [226, 137] on td "[DATE]" at bounding box center [242, 133] width 45 height 19
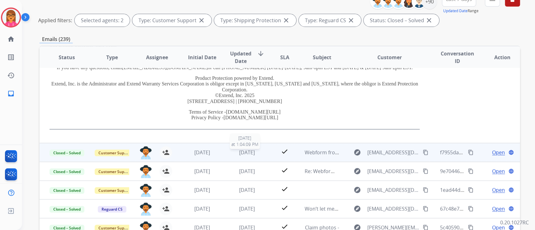
click at [249, 154] on span "[DATE]" at bounding box center [247, 152] width 16 height 7
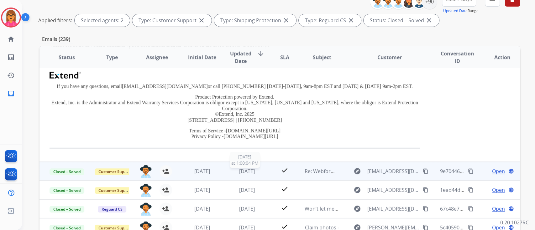
click at [252, 168] on span "[DATE]" at bounding box center [247, 171] width 16 height 7
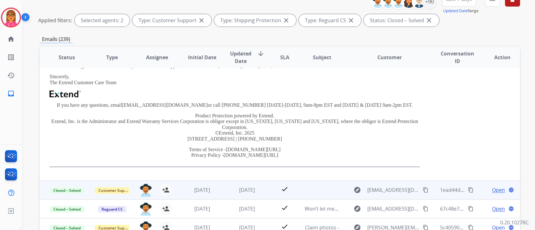
click at [242, 184] on td "[DATE]" at bounding box center [242, 190] width 45 height 19
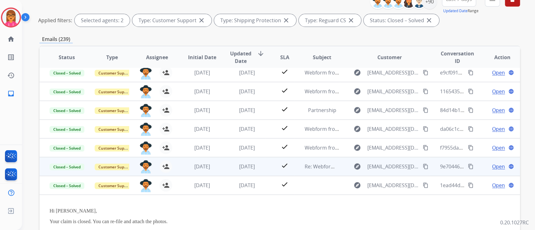
scroll to position [0, 0]
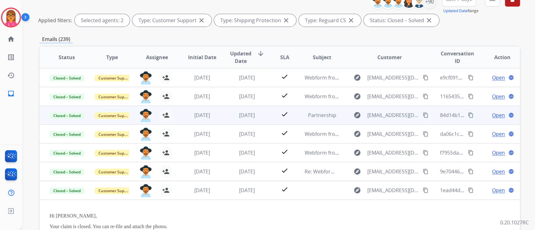
click at [204, 111] on td "[DATE]" at bounding box center [196, 115] width 45 height 19
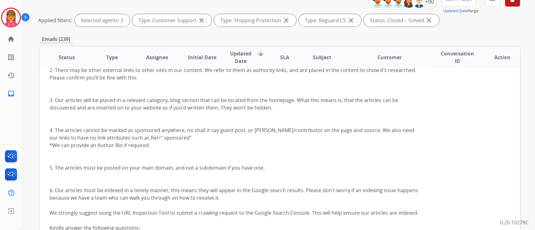
scroll to position [204, 0]
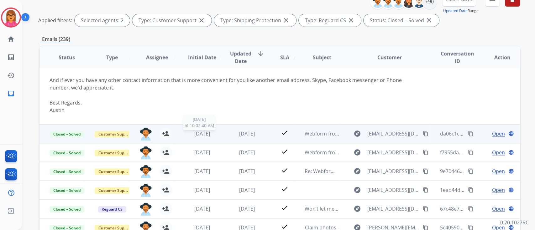
click at [194, 136] on span "[DATE]" at bounding box center [202, 133] width 16 height 7
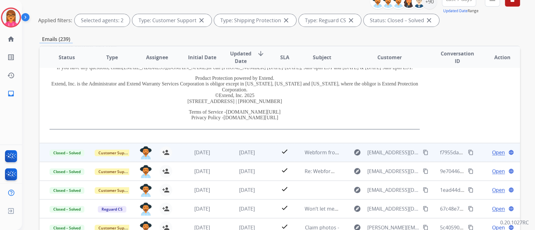
click at [197, 151] on span "[DATE]" at bounding box center [202, 152] width 16 height 7
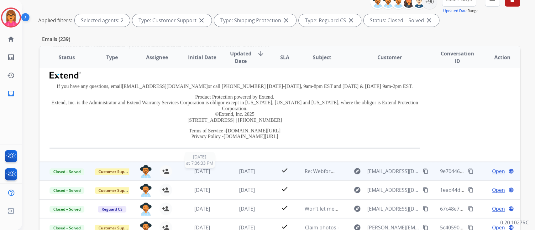
click at [215, 173] on div "[DATE]" at bounding box center [201, 172] width 35 height 8
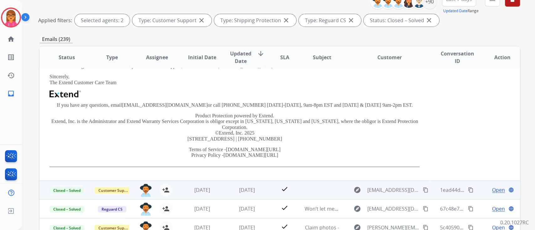
click at [221, 181] on td "[DATE]" at bounding box center [242, 190] width 45 height 19
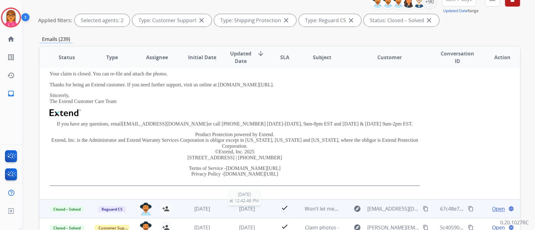
click at [239, 207] on span "[DATE]" at bounding box center [247, 208] width 16 height 7
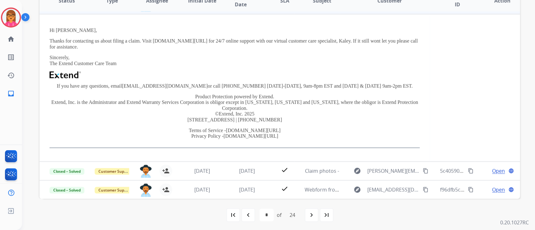
scroll to position [141, 0]
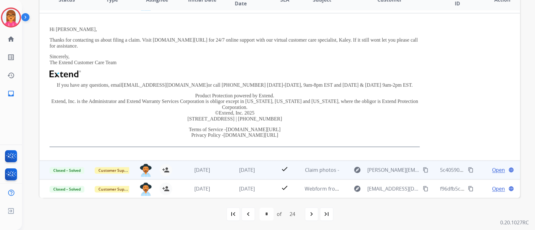
click at [266, 167] on td "check" at bounding box center [280, 170] width 30 height 19
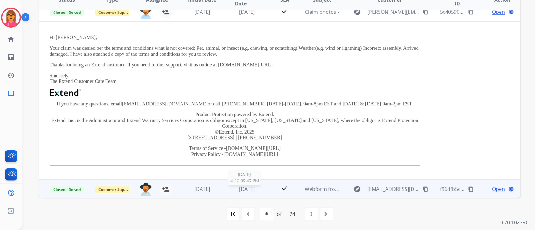
click at [243, 189] on span "[DATE]" at bounding box center [247, 189] width 16 height 7
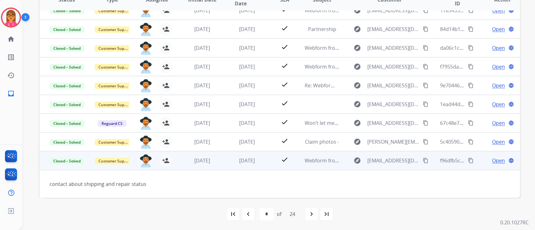
scroll to position [28, 0]
click at [492, 158] on span "Open" at bounding box center [498, 161] width 13 height 8
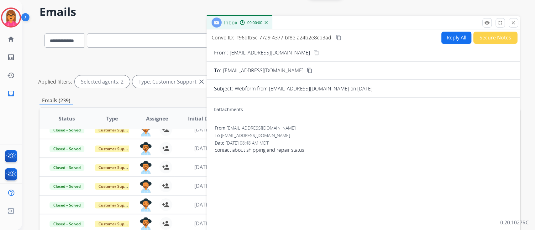
scroll to position [0, 0]
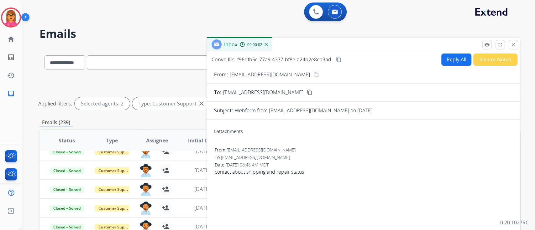
drag, startPoint x: 340, startPoint y: 62, endPoint x: 338, endPoint y: 68, distance: 6.5
click at [340, 63] on button "content_copy" at bounding box center [339, 60] width 8 height 8
click at [515, 46] on mat-icon "close" at bounding box center [513, 45] width 6 height 6
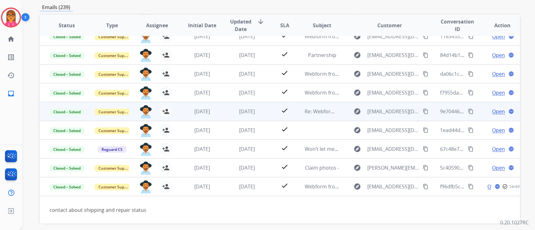
scroll to position [141, 0]
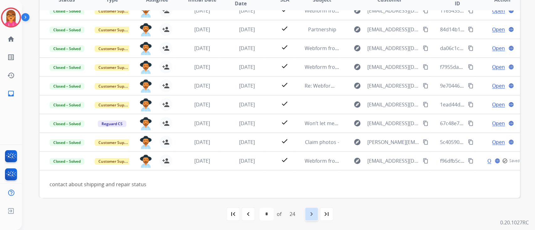
click at [308, 214] on mat-icon "navigate_next" at bounding box center [312, 214] width 8 height 8
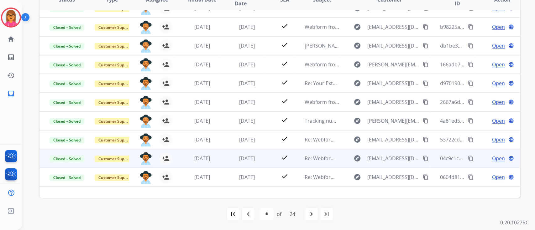
scroll to position [0, 0]
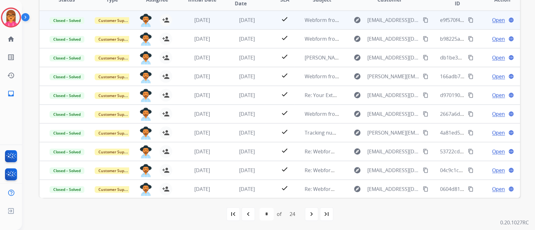
click at [251, 29] on td "[DATE]" at bounding box center [242, 38] width 45 height 19
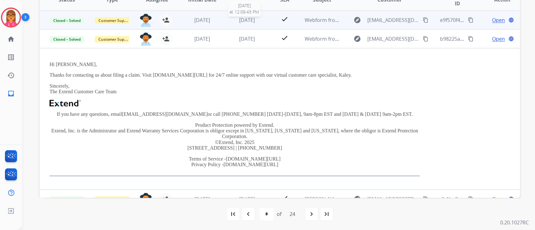
click at [242, 19] on span "[DATE]" at bounding box center [247, 20] width 16 height 7
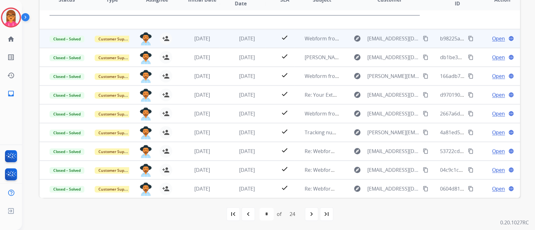
click at [251, 38] on span "[DATE]" at bounding box center [247, 38] width 16 height 7
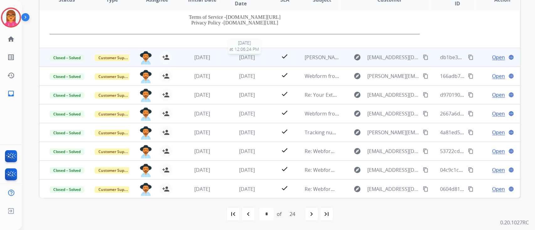
click at [245, 56] on span "[DATE]" at bounding box center [247, 57] width 16 height 7
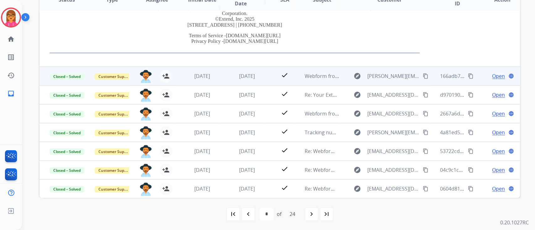
click at [245, 81] on td "[DATE]" at bounding box center [242, 76] width 45 height 19
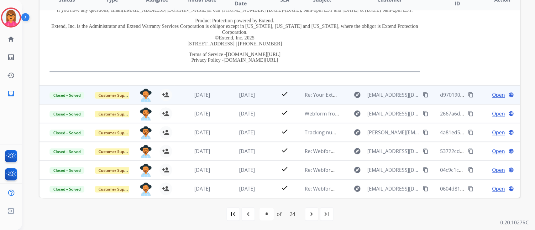
click at [246, 100] on td "[DATE]" at bounding box center [242, 94] width 45 height 19
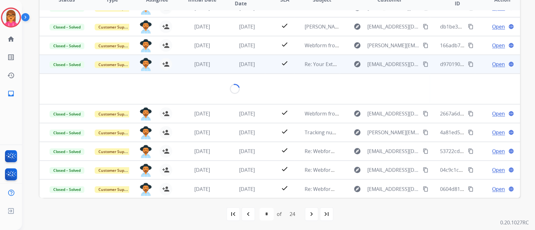
scroll to position [59, 0]
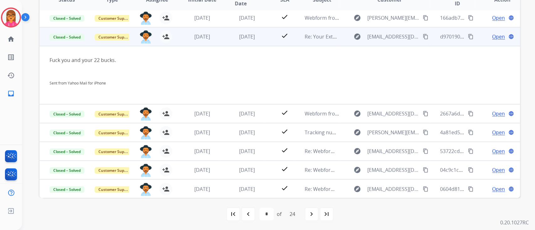
click at [492, 36] on span "Open" at bounding box center [498, 37] width 13 height 8
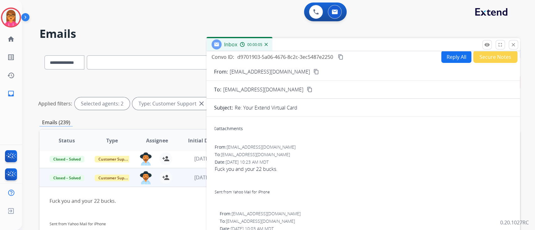
scroll to position [0, 0]
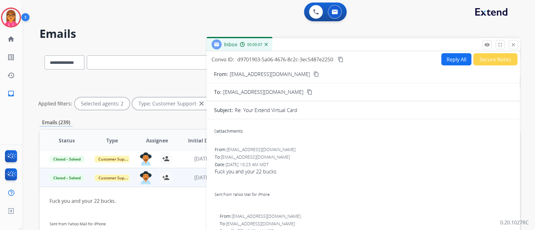
click at [341, 61] on mat-icon "content_copy" at bounding box center [341, 60] width 6 height 6
click at [342, 59] on mat-icon "content_copy" at bounding box center [341, 60] width 6 height 6
click at [511, 50] on div "Inbox 00:01:02" at bounding box center [362, 44] width 313 height 13
click at [515, 42] on mat-icon "close" at bounding box center [513, 45] width 6 height 6
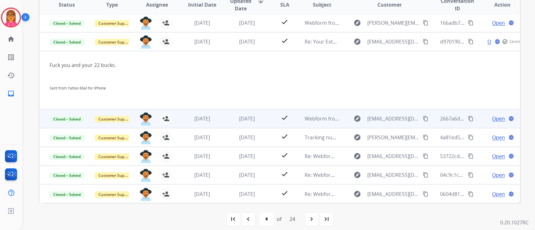
scroll to position [141, 0]
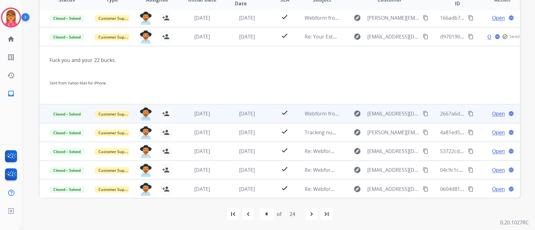
click at [235, 119] on td "[DATE]" at bounding box center [242, 113] width 45 height 19
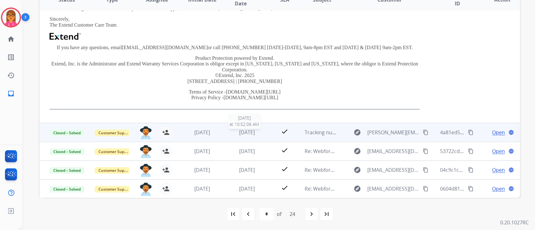
click at [245, 127] on td "[DATE] [DATE] 10:52:09 AM" at bounding box center [242, 132] width 45 height 19
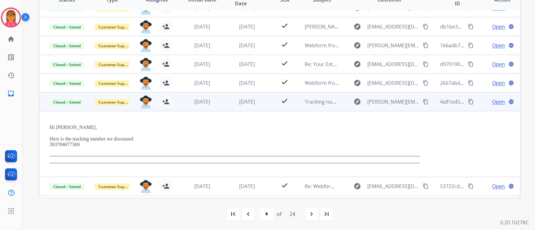
scroll to position [66, 0]
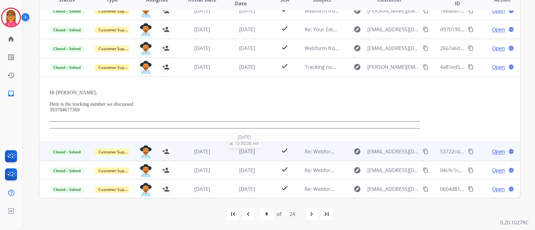
click at [239, 153] on span "[DATE]" at bounding box center [247, 151] width 16 height 7
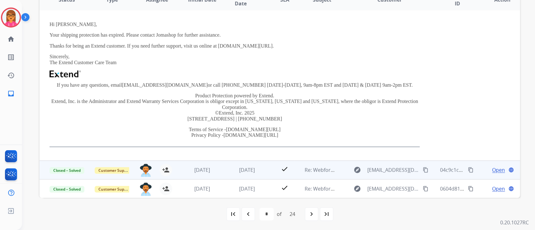
click at [247, 177] on td "[DATE]" at bounding box center [242, 170] width 45 height 19
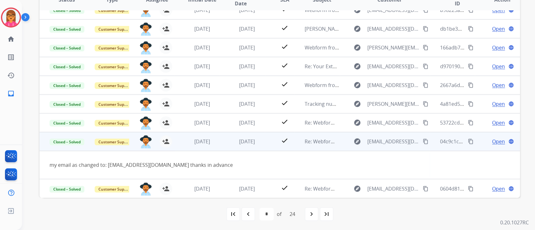
scroll to position [28, 0]
click at [492, 140] on span "Open" at bounding box center [498, 142] width 13 height 8
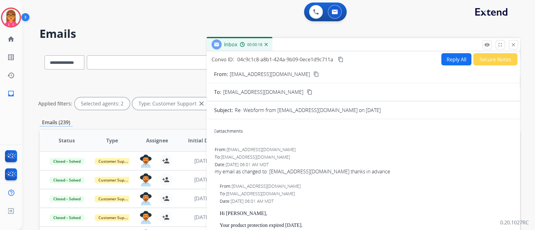
scroll to position [0, 0]
click at [342, 59] on mat-icon "content_copy" at bounding box center [341, 60] width 6 height 6
click at [514, 42] on mat-icon "close" at bounding box center [513, 45] width 6 height 6
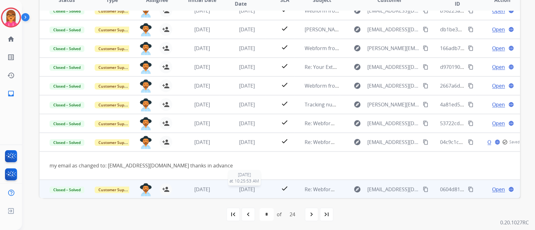
scroll to position [141, 0]
click at [252, 194] on td "[DATE]" at bounding box center [242, 188] width 45 height 19
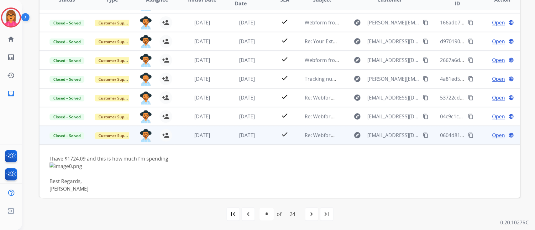
scroll to position [58, 0]
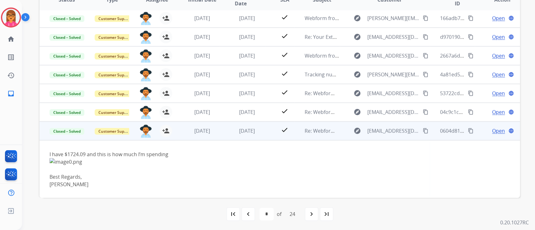
click at [492, 128] on span "Open" at bounding box center [498, 131] width 13 height 8
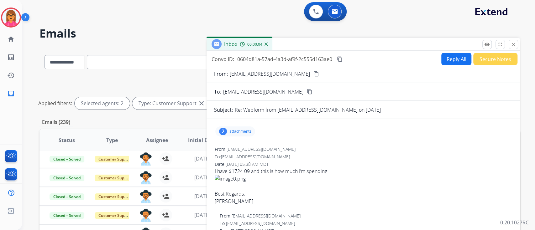
scroll to position [0, 0]
click at [339, 58] on mat-icon "content_copy" at bounding box center [340, 60] width 6 height 6
drag, startPoint x: 514, startPoint y: 44, endPoint x: 511, endPoint y: 49, distance: 5.8
click at [514, 44] on mat-icon "close" at bounding box center [513, 45] width 6 height 6
